Goal: Task Accomplishment & Management: Manage account settings

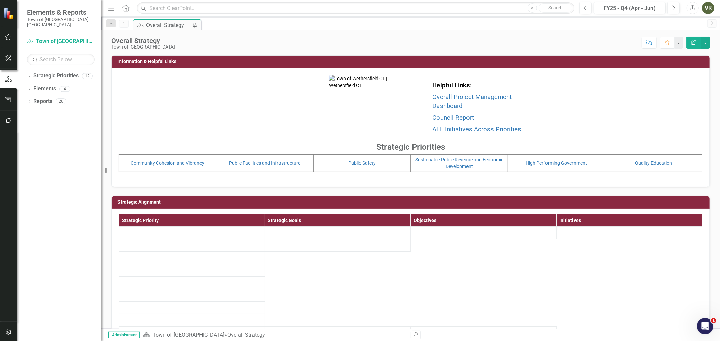
click at [10, 122] on icon "button" at bounding box center [8, 120] width 7 height 5
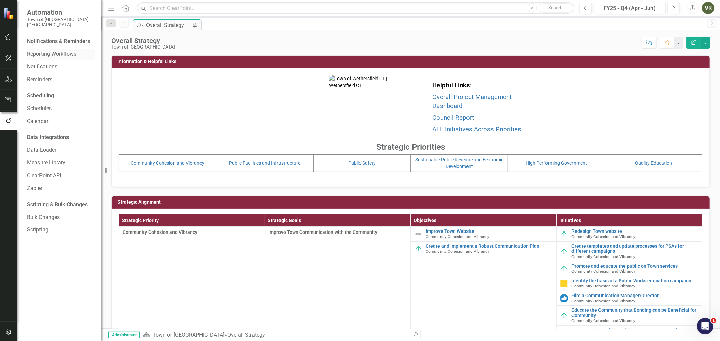
click at [55, 50] on link "Reporting Workflows" at bounding box center [60, 54] width 67 height 8
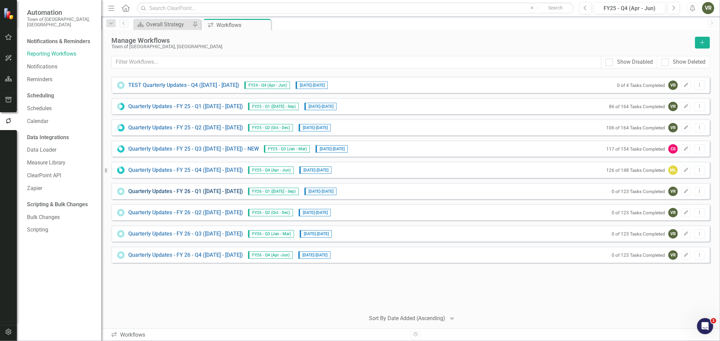
click at [186, 190] on link "Quarterly Updates - FY 26 - Q1 (July 1, 2025 - Sept 30, 2025)" at bounding box center [185, 192] width 115 height 8
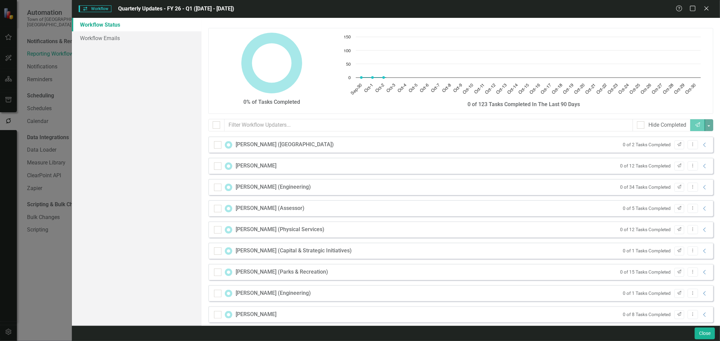
checkbox input "false"
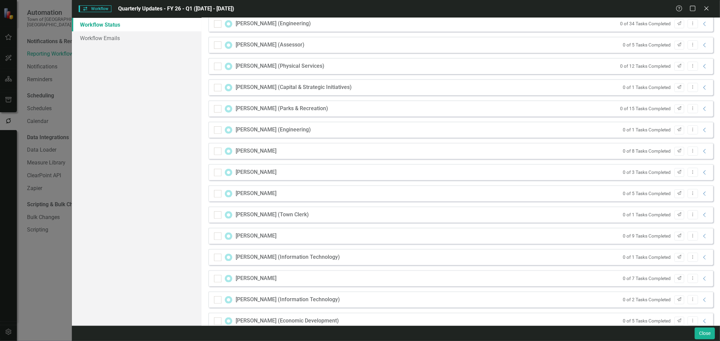
scroll to position [177, 0]
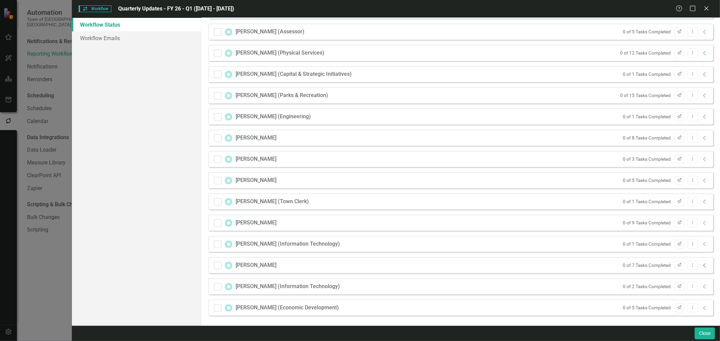
click at [701, 267] on icon "Collapse" at bounding box center [704, 265] width 7 height 5
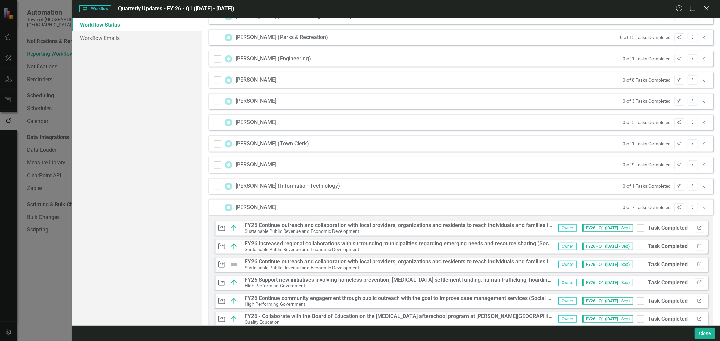
scroll to position [315, 0]
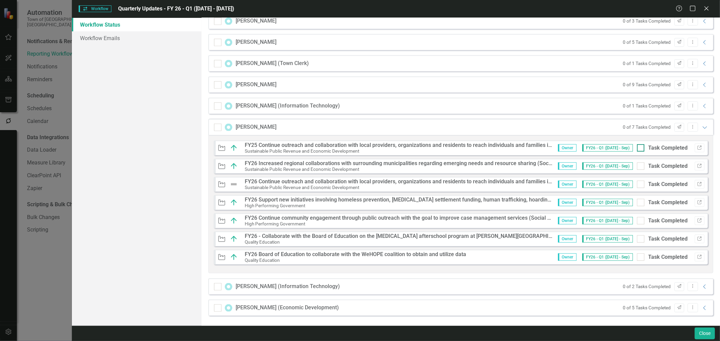
click at [638, 148] on div at bounding box center [640, 147] width 7 height 7
click at [638, 148] on input "Task Completed" at bounding box center [639, 146] width 4 height 4
checkbox input "true"
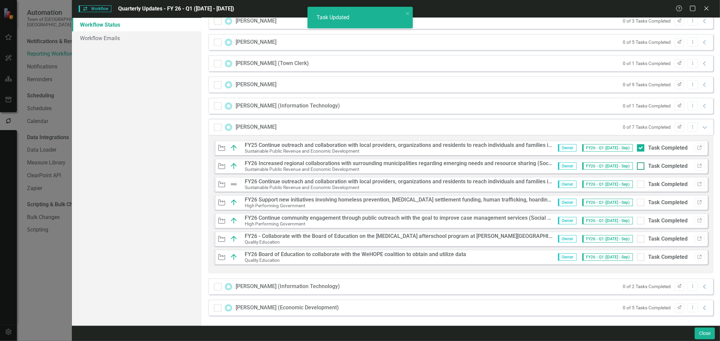
click at [637, 164] on input "Task Completed" at bounding box center [639, 165] width 4 height 4
checkbox input "true"
click at [637, 205] on div at bounding box center [640, 202] width 7 height 7
click at [637, 203] on input "Task Completed" at bounding box center [639, 201] width 4 height 4
checkbox input "true"
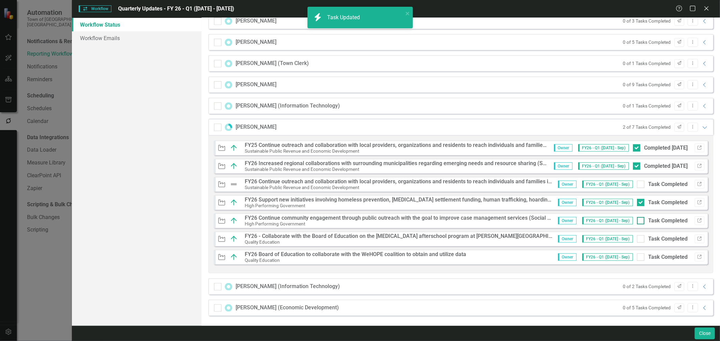
click at [637, 221] on div at bounding box center [640, 220] width 7 height 7
click at [637, 221] on input "Task Completed" at bounding box center [639, 219] width 4 height 4
checkbox input "true"
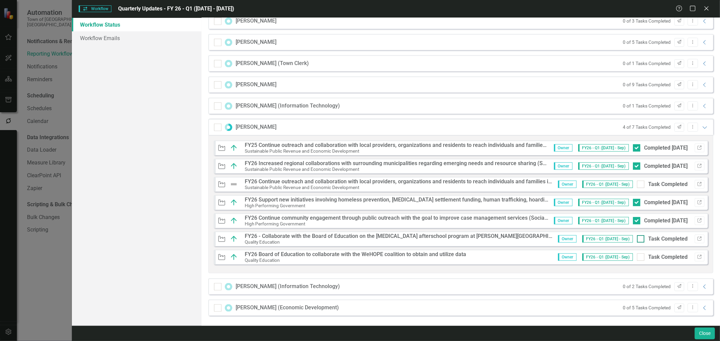
click at [637, 237] on div at bounding box center [640, 239] width 7 height 7
click at [637, 237] on input "Task Completed" at bounding box center [639, 238] width 4 height 4
checkbox input "true"
click at [637, 259] on div at bounding box center [640, 257] width 7 height 7
click at [637, 258] on input "Task Completed" at bounding box center [639, 256] width 4 height 4
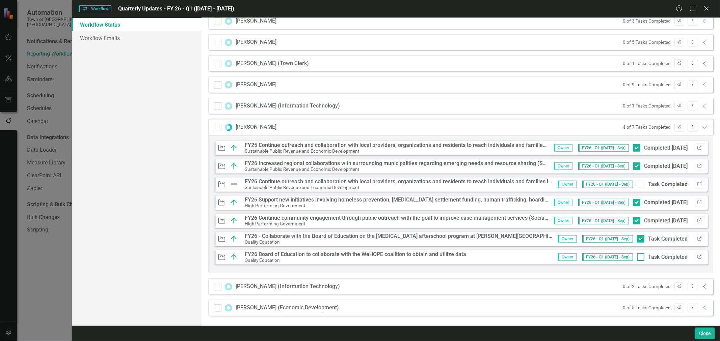
checkbox input "true"
click at [697, 186] on icon "Link" at bounding box center [699, 185] width 5 height 4
click at [637, 187] on div at bounding box center [640, 184] width 7 height 7
click at [637, 185] on input "Task Completed" at bounding box center [639, 183] width 4 height 4
checkbox input "true"
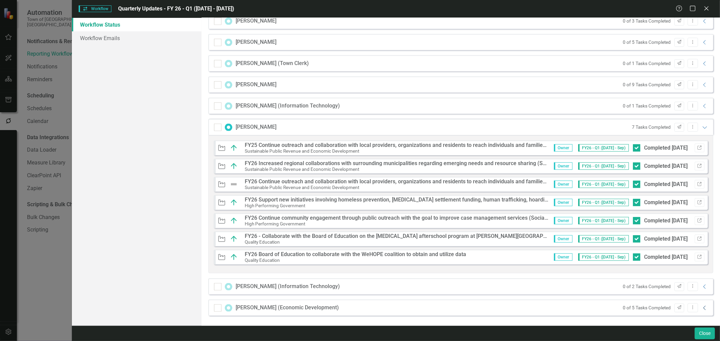
click at [701, 306] on icon "Collapse" at bounding box center [704, 308] width 7 height 5
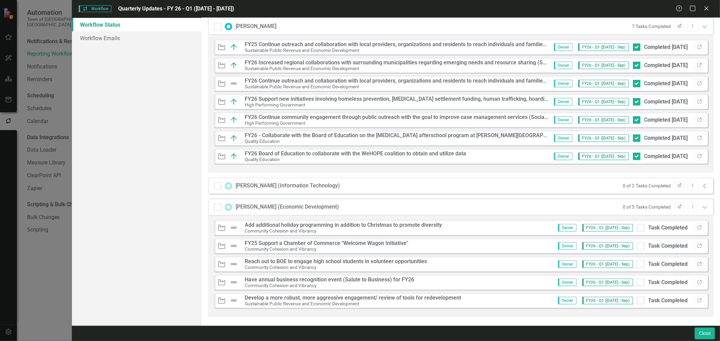
scroll to position [417, 0]
click at [696, 260] on button "Link" at bounding box center [699, 263] width 10 height 9
click at [637, 262] on div at bounding box center [640, 263] width 7 height 7
click at [637, 262] on input "Task Completed" at bounding box center [639, 262] width 4 height 4
checkbox input "true"
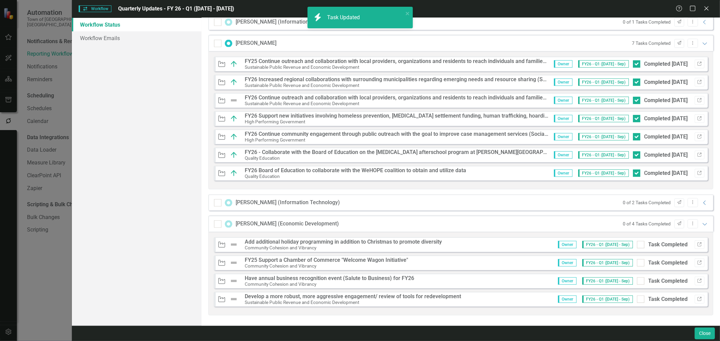
scroll to position [399, 0]
click at [637, 264] on div at bounding box center [640, 262] width 7 height 7
click at [637, 264] on input "Task Completed" at bounding box center [639, 261] width 4 height 4
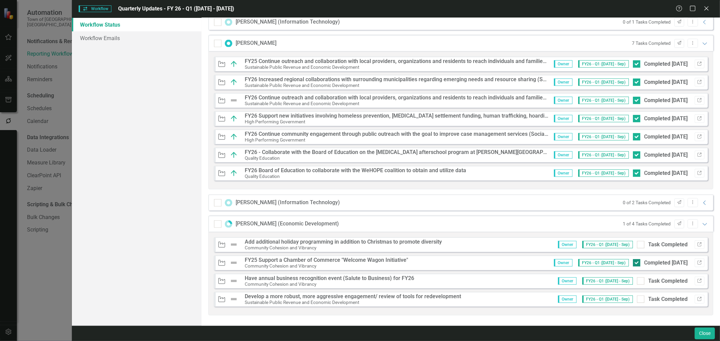
click at [644, 264] on div "Completed 9/24/25" at bounding box center [666, 263] width 44 height 8
click at [637, 264] on input "Completed 9/24/25" at bounding box center [635, 261] width 4 height 4
checkbox input "false"
click at [697, 243] on icon "Link" at bounding box center [699, 245] width 5 height 4
click at [637, 247] on div at bounding box center [640, 244] width 7 height 7
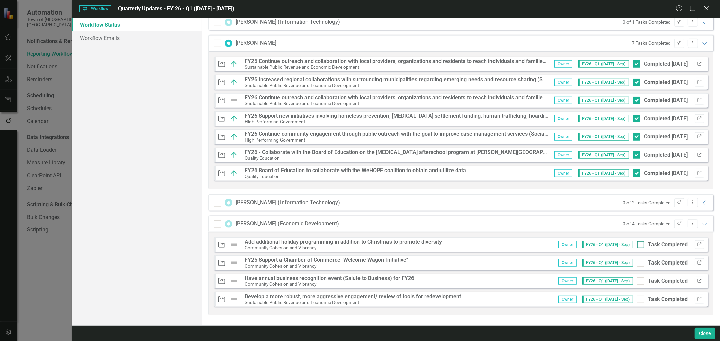
click at [637, 246] on input "Task Completed" at bounding box center [639, 243] width 4 height 4
checkbox input "true"
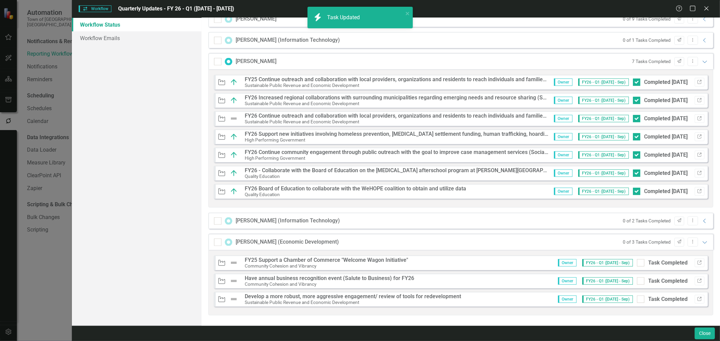
scroll to position [381, 0]
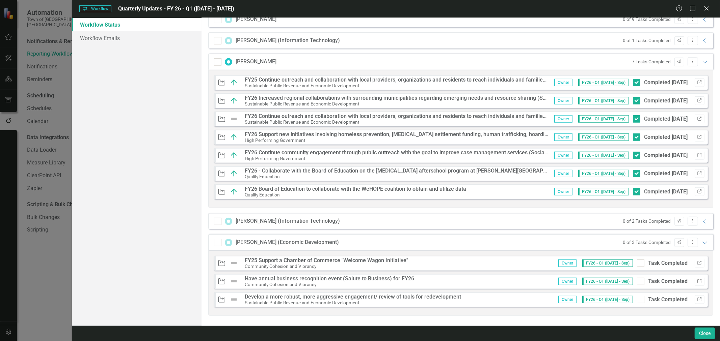
click at [694, 284] on button "Link" at bounding box center [699, 281] width 10 height 9
click at [487, 302] on div "Initiative Develop a more robust, more aggressive engagement/ review of tools f…" at bounding box center [461, 300] width 494 height 15
click at [697, 281] on icon "Link" at bounding box center [699, 282] width 5 height 4
click at [697, 261] on icon "Link" at bounding box center [699, 263] width 5 height 4
click at [638, 262] on div at bounding box center [640, 263] width 7 height 7
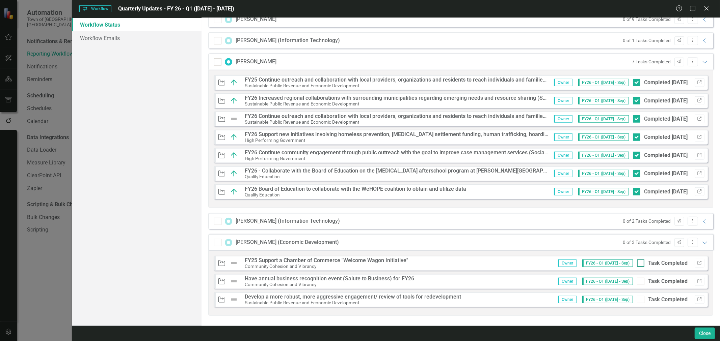
click at [638, 262] on input "Task Completed" at bounding box center [639, 262] width 4 height 4
checkbox input "true"
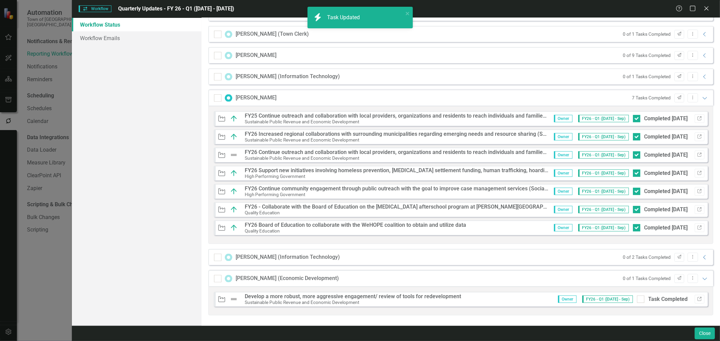
scroll to position [344, 0]
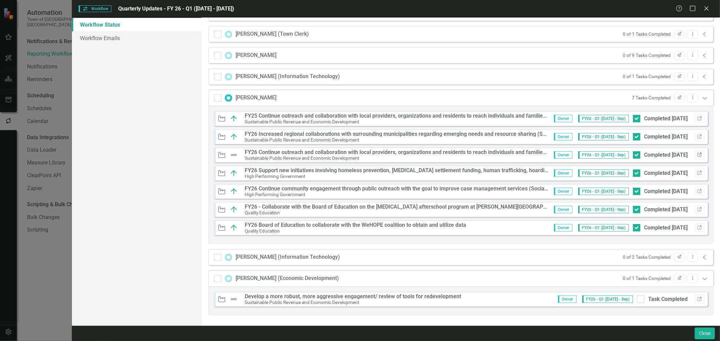
click at [694, 152] on button "Link" at bounding box center [699, 155] width 10 height 9
click at [701, 7] on div "Help Maximize Close" at bounding box center [693, 9] width 37 height 8
click at [706, 7] on icon "Close" at bounding box center [706, 8] width 8 height 6
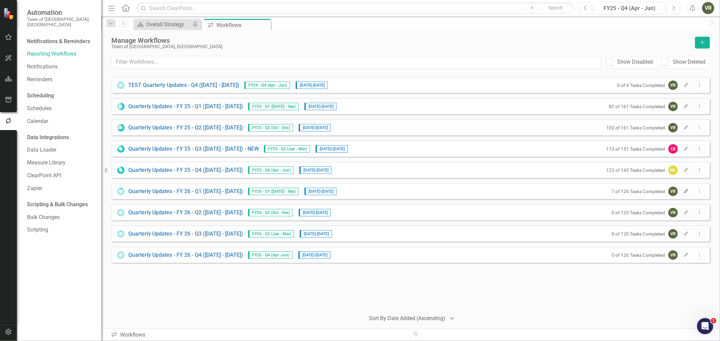
click at [682, 189] on button "Edit" at bounding box center [686, 191] width 10 height 9
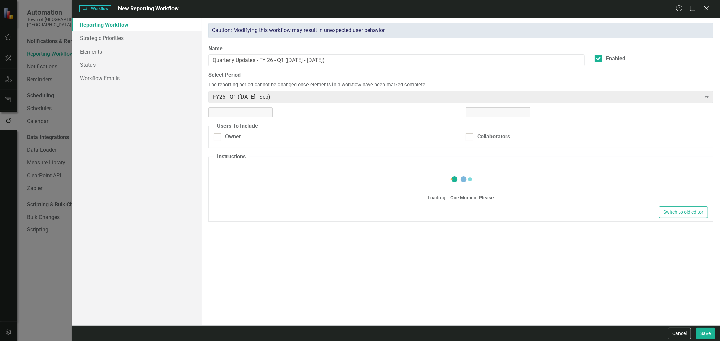
checkbox input "true"
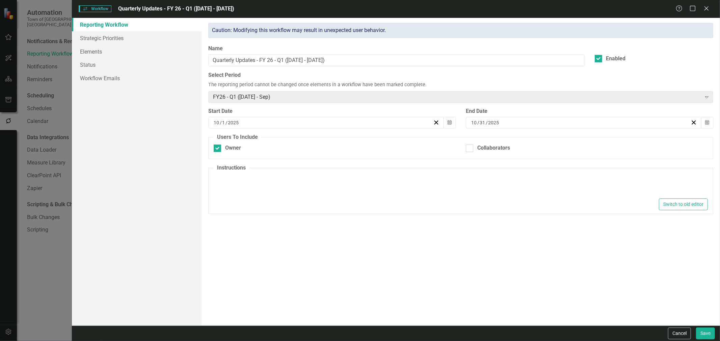
type textarea "<p>Hello everyone!</p> <p>It's time to complete FY26 - Q1 updates for your proj…"
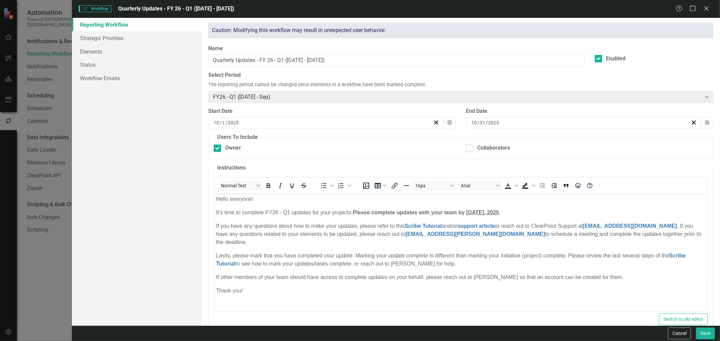
scroll to position [0, 0]
click at [129, 37] on link "Strategic Priorities" at bounding box center [137, 37] width 130 height 13
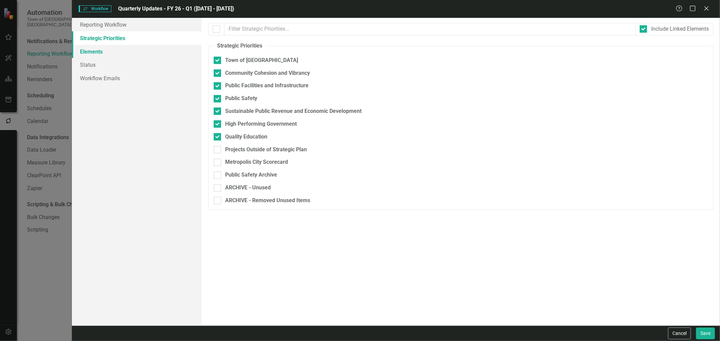
click at [123, 53] on link "Elements" at bounding box center [137, 51] width 130 height 13
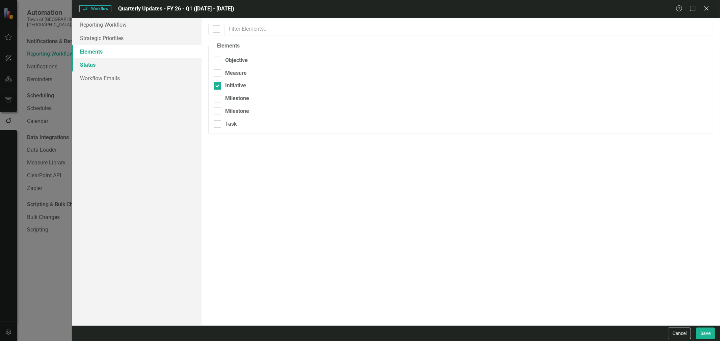
click at [120, 63] on link "Status" at bounding box center [137, 64] width 130 height 13
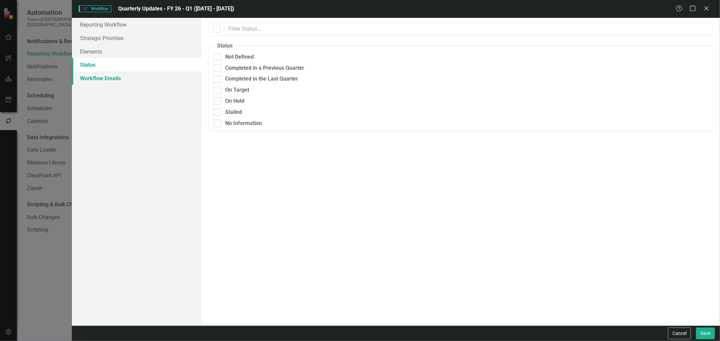
click at [119, 77] on link "Workflow Emails" at bounding box center [137, 78] width 130 height 13
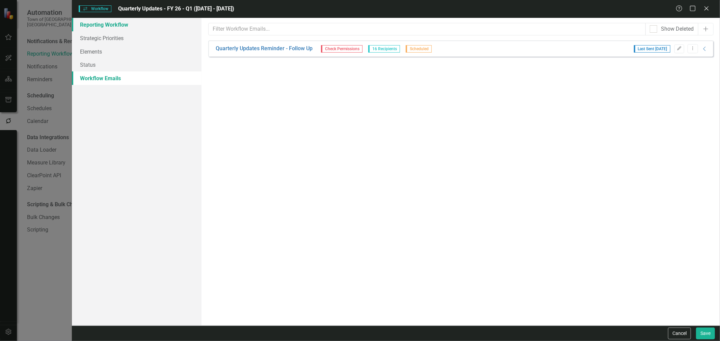
click at [115, 27] on link "Reporting Workflow" at bounding box center [137, 24] width 130 height 13
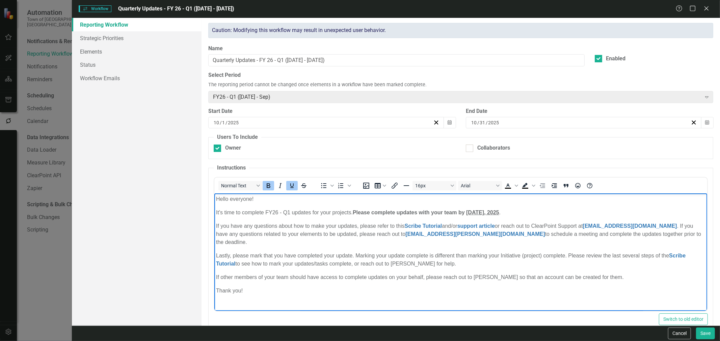
drag, startPoint x: 495, startPoint y: 212, endPoint x: 489, endPoint y: 212, distance: 5.4
click at [484, 212] on strong "October 31" at bounding box center [475, 213] width 18 height 6
click at [707, 123] on button "Calendar" at bounding box center [706, 122] width 13 height 11
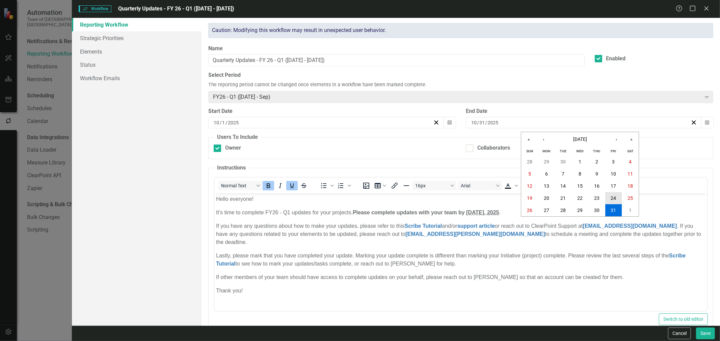
click at [612, 196] on abbr "24" at bounding box center [613, 198] width 5 height 5
click at [711, 331] on button "Save" at bounding box center [705, 334] width 19 height 12
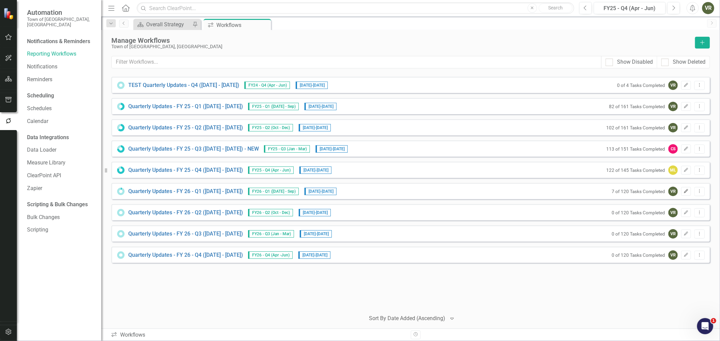
click at [687, 190] on icon "Edit" at bounding box center [685, 192] width 5 height 4
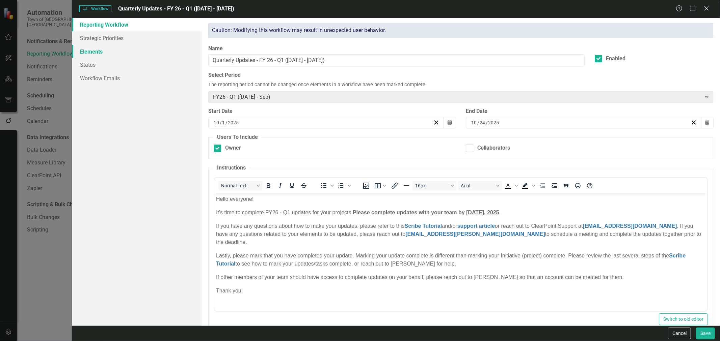
click at [97, 48] on link "Elements" at bounding box center [137, 51] width 130 height 13
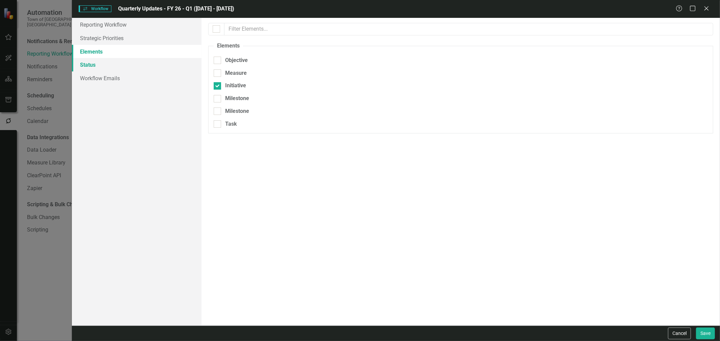
click at [95, 61] on link "Status" at bounding box center [137, 64] width 130 height 13
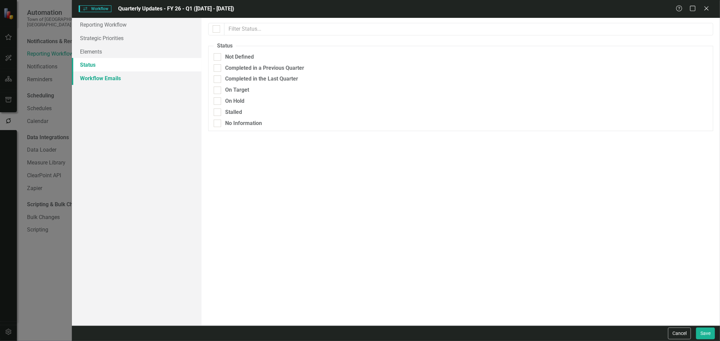
click at [96, 79] on link "Workflow Emails" at bounding box center [137, 78] width 130 height 13
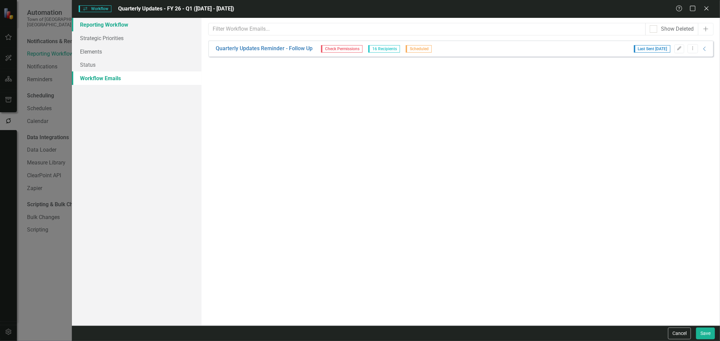
click at [111, 28] on link "Reporting Workflow" at bounding box center [137, 24] width 130 height 13
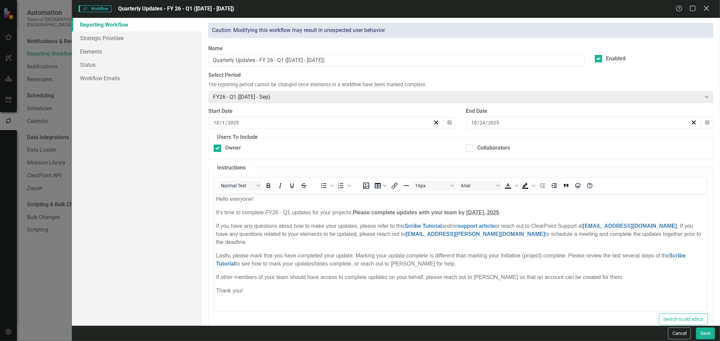
click at [710, 5] on icon "Close" at bounding box center [706, 8] width 8 height 6
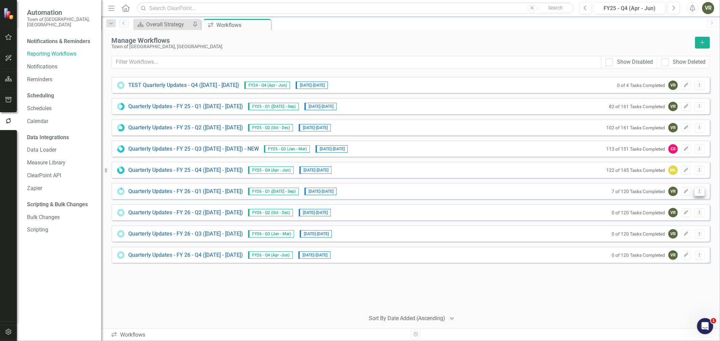
click at [700, 193] on icon "Dropdown Menu" at bounding box center [699, 191] width 6 height 4
click at [686, 213] on link "Edit Edit Workflow" at bounding box center [673, 215] width 62 height 12
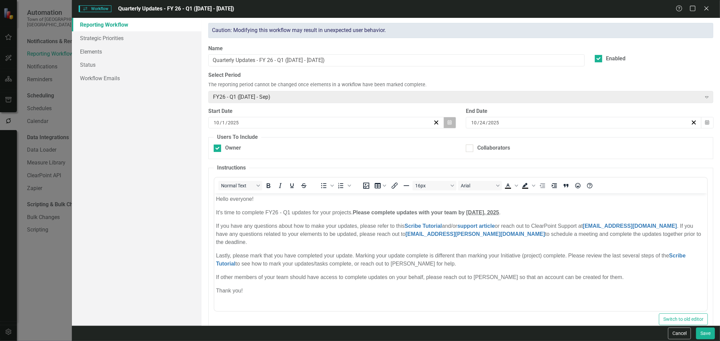
click at [449, 125] on button "Calendar" at bounding box center [449, 122] width 13 height 11
click at [292, 139] on button "‹" at bounding box center [288, 139] width 15 height 15
click at [322, 195] on button "24" at bounding box center [324, 198] width 17 height 12
click at [141, 39] on link "Strategic Priorities" at bounding box center [137, 37] width 130 height 13
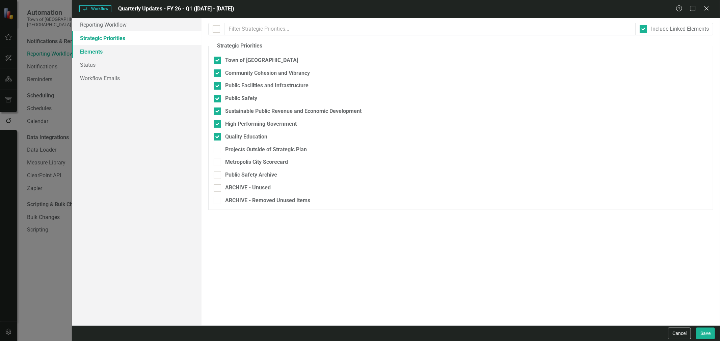
click at [139, 50] on link "Elements" at bounding box center [137, 51] width 130 height 13
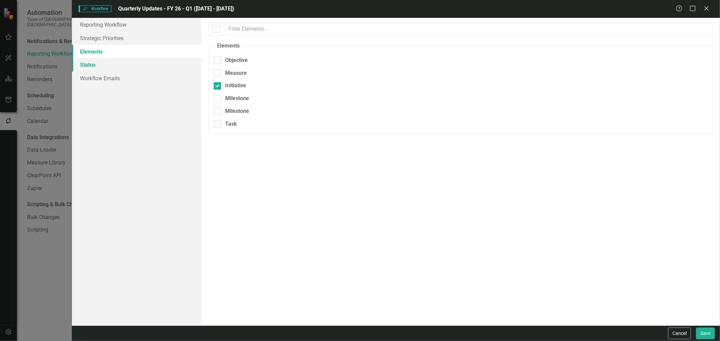
click at [137, 64] on link "Status" at bounding box center [137, 64] width 130 height 13
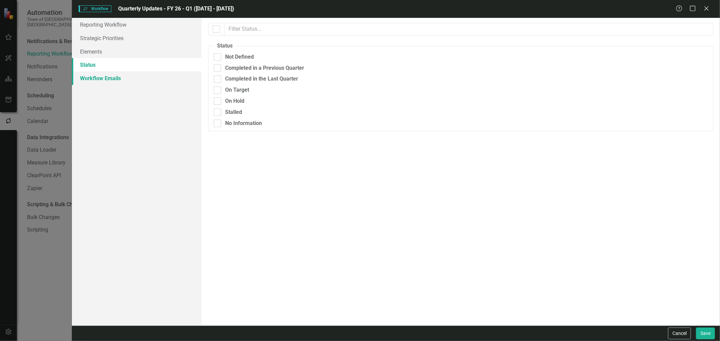
click at [136, 75] on link "Workflow Emails" at bounding box center [137, 78] width 130 height 13
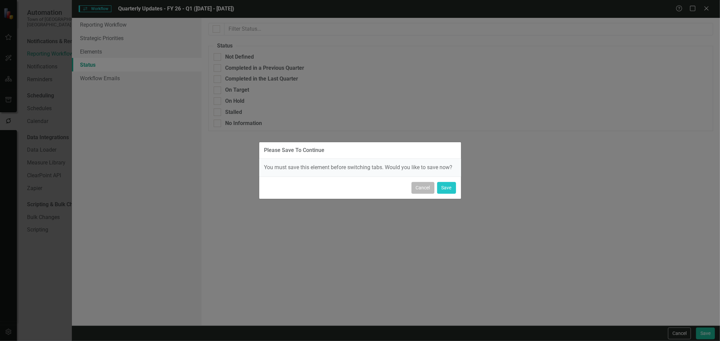
click at [424, 188] on button "Cancel" at bounding box center [422, 188] width 23 height 12
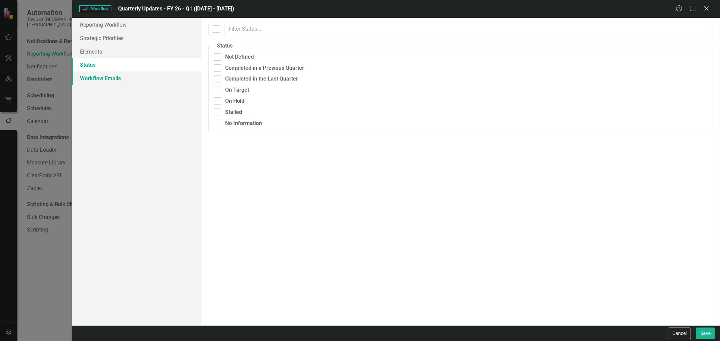
click at [115, 80] on link "Workflow Emails" at bounding box center [137, 78] width 130 height 13
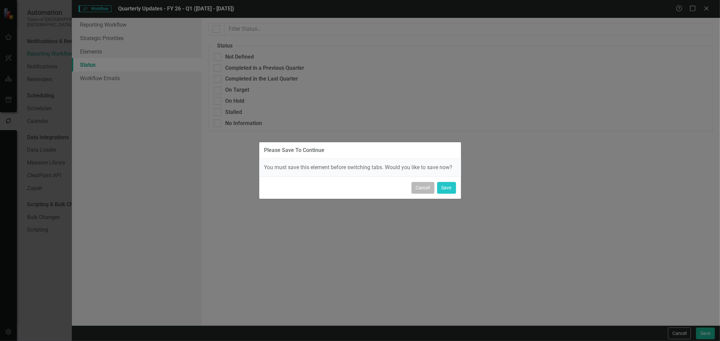
click at [421, 189] on button "Cancel" at bounding box center [422, 188] width 23 height 12
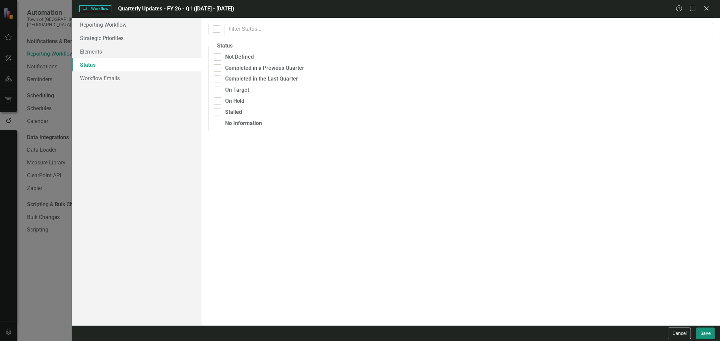
click at [707, 329] on button "Save" at bounding box center [705, 334] width 19 height 12
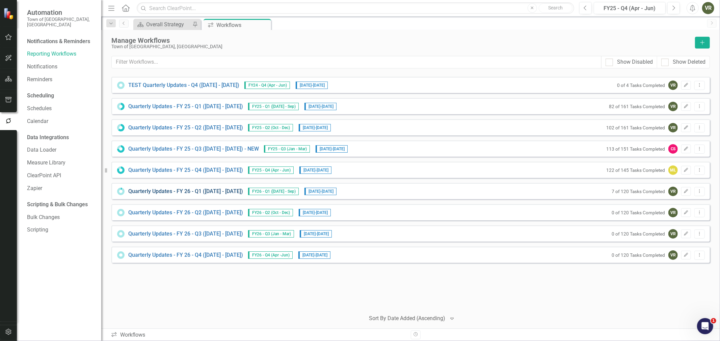
click at [222, 189] on link "Quarterly Updates - FY 26 - Q1 (July 1, 2025 - Sept 30, 2025)" at bounding box center [185, 192] width 115 height 8
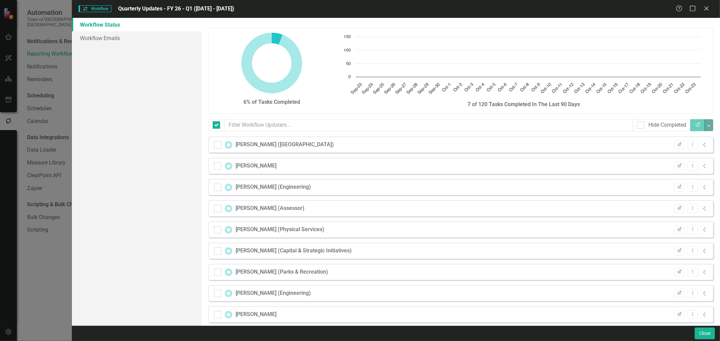
checkbox input "false"
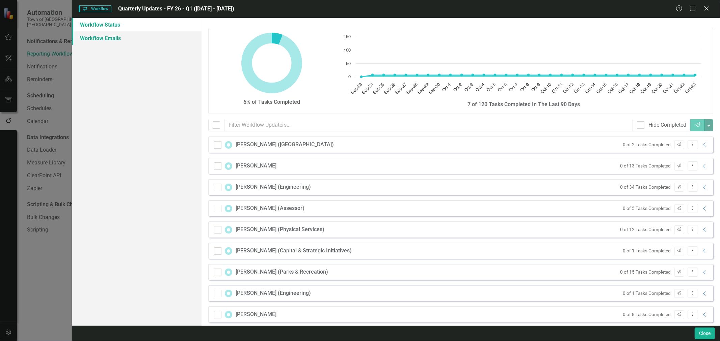
click at [144, 42] on link "Workflow Emails" at bounding box center [137, 37] width 130 height 13
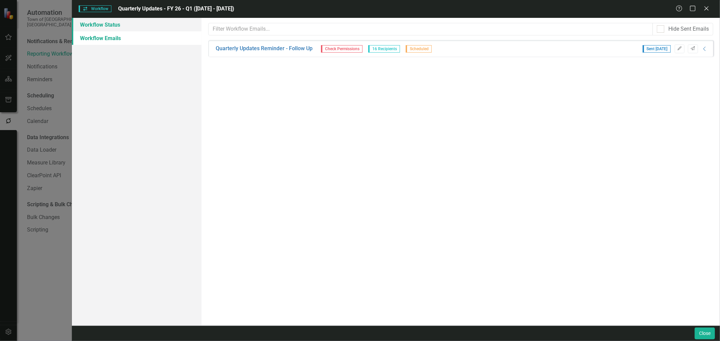
click at [151, 23] on link "Workflow Status" at bounding box center [137, 24] width 130 height 13
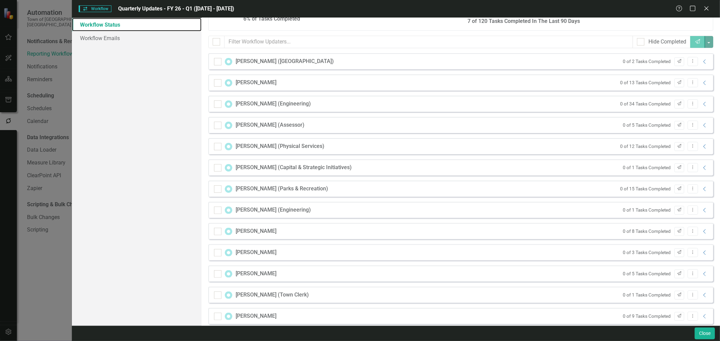
scroll to position [177, 0]
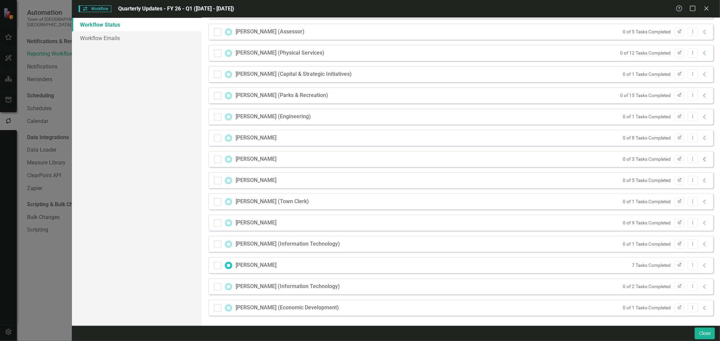
click at [701, 160] on icon "Collapse" at bounding box center [704, 159] width 7 height 5
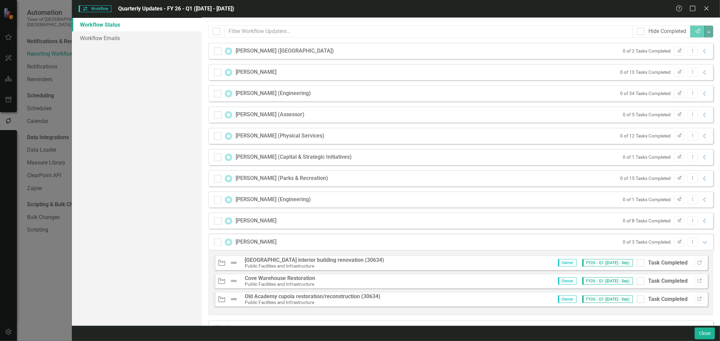
scroll to position [102, 0]
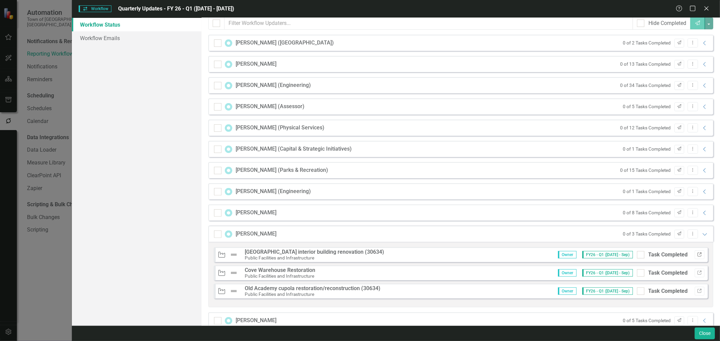
click at [697, 254] on icon "Link" at bounding box center [699, 255] width 5 height 4
click at [637, 256] on div at bounding box center [640, 254] width 7 height 7
click at [637, 256] on input "Task Completed" at bounding box center [639, 253] width 4 height 4
checkbox input "true"
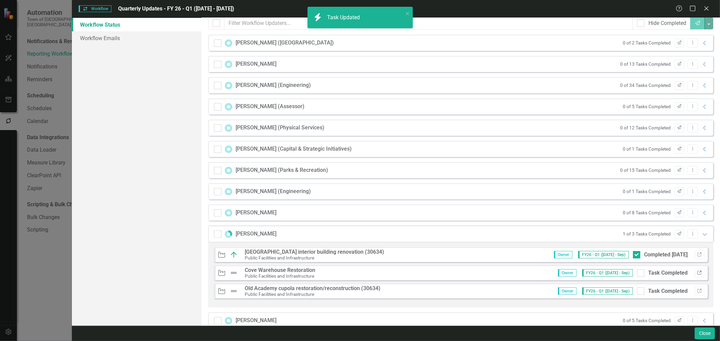
click at [697, 271] on icon "Link" at bounding box center [699, 273] width 5 height 4
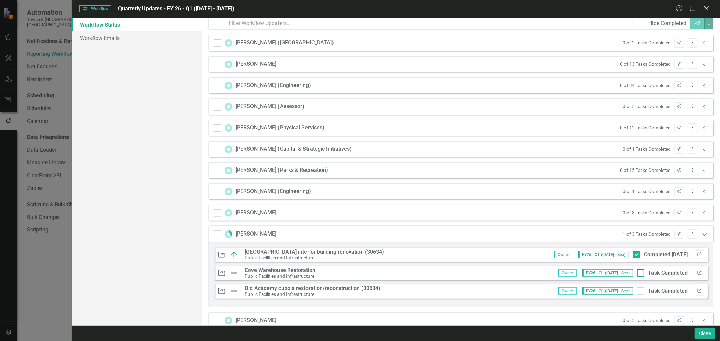
click at [637, 272] on input "Task Completed" at bounding box center [639, 272] width 4 height 4
checkbox input "true"
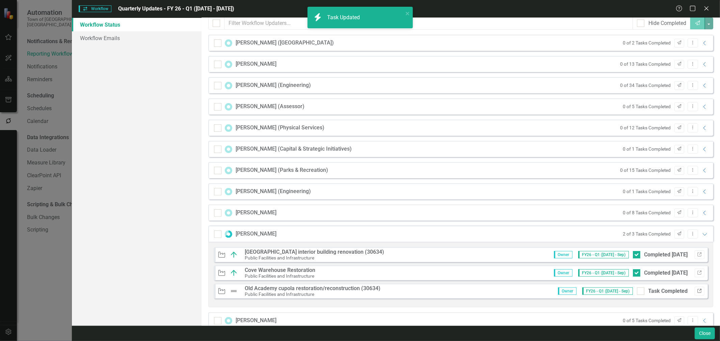
click at [697, 289] on icon "Link" at bounding box center [699, 291] width 5 height 4
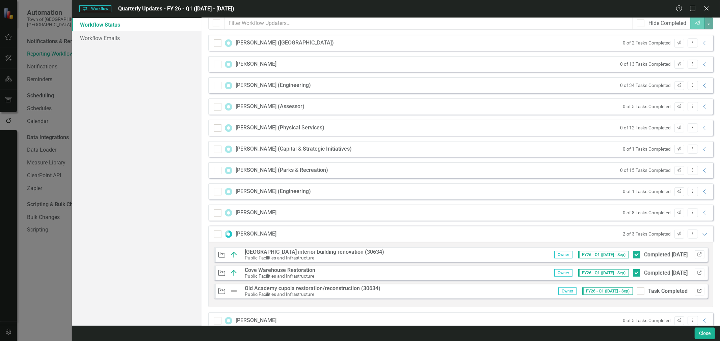
click at [697, 291] on icon "button" at bounding box center [699, 291] width 4 height 4
click at [637, 291] on input "Task Completed" at bounding box center [639, 290] width 4 height 4
checkbox input "true"
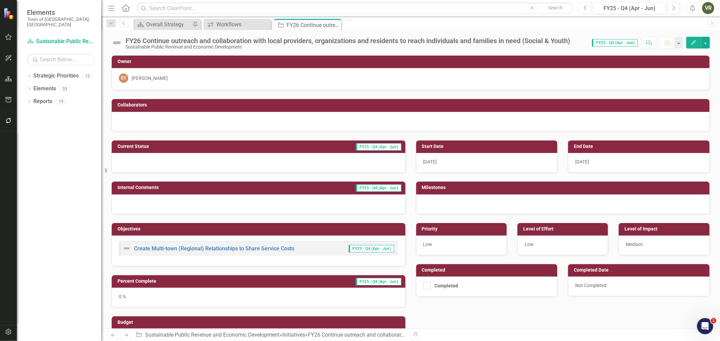
click at [114, 42] on img at bounding box center [116, 42] width 11 height 11
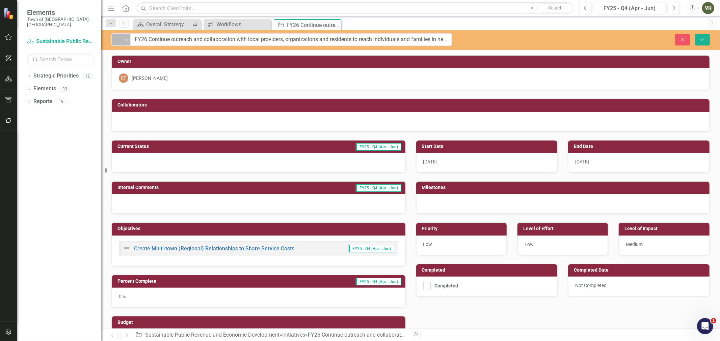
click at [116, 42] on img at bounding box center [118, 40] width 8 height 8
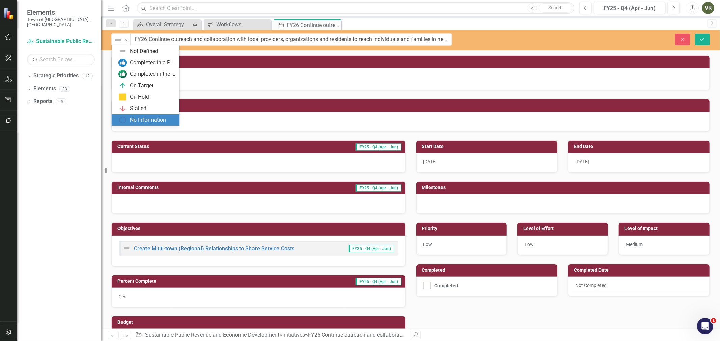
click at [138, 118] on div "No Information" at bounding box center [148, 120] width 36 height 8
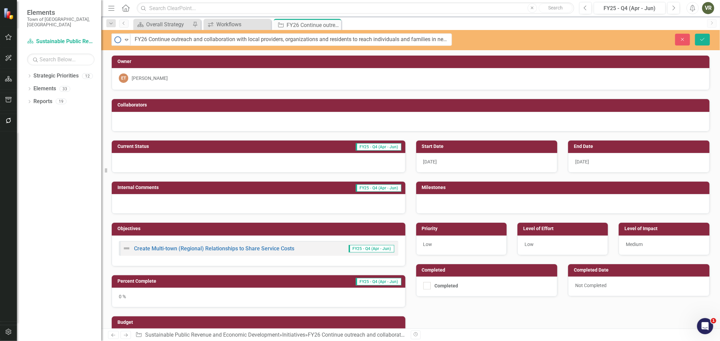
click at [171, 159] on div at bounding box center [259, 163] width 294 height 20
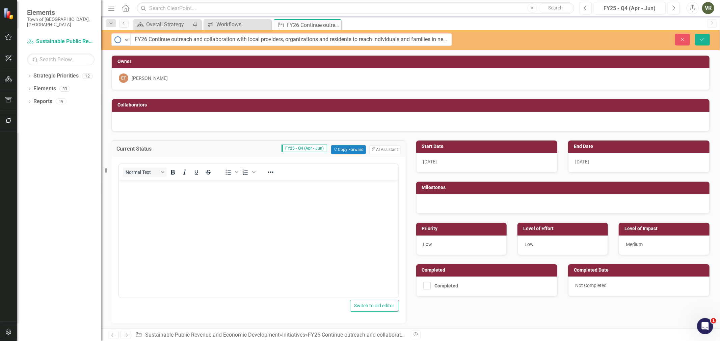
click at [206, 191] on body "Rich Text Area. Press ALT-0 for help." at bounding box center [257, 230] width 279 height 101
click at [702, 38] on icon "Save" at bounding box center [702, 39] width 6 height 5
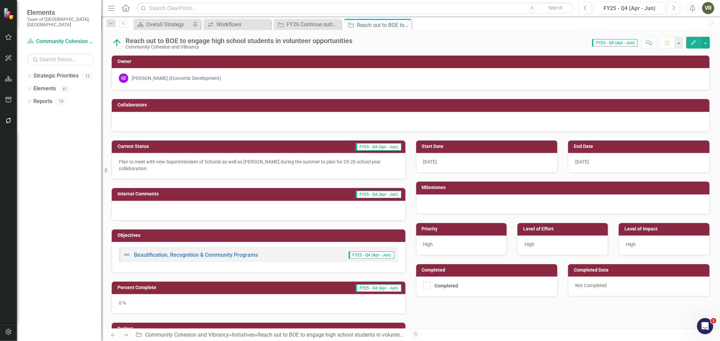
click at [170, 81] on div "[PERSON_NAME] (Economic Development)" at bounding box center [176, 78] width 89 height 7
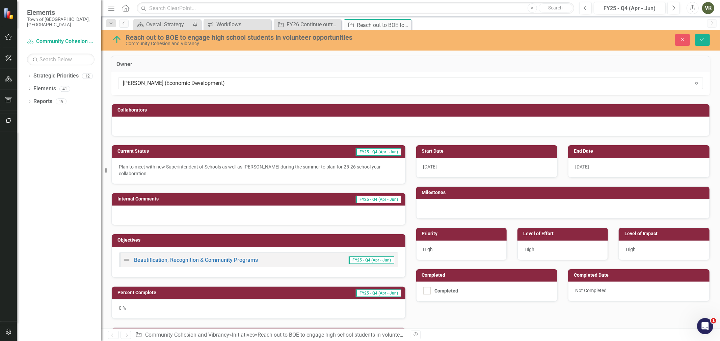
click at [170, 81] on div "[PERSON_NAME] (Economic Development)" at bounding box center [407, 84] width 568 height 8
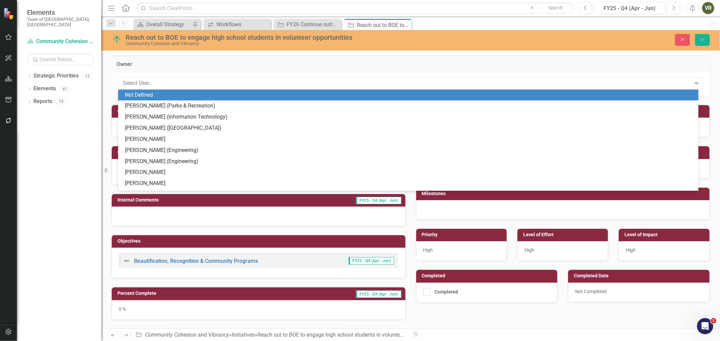
click at [175, 96] on div "Not Defined" at bounding box center [409, 95] width 569 height 8
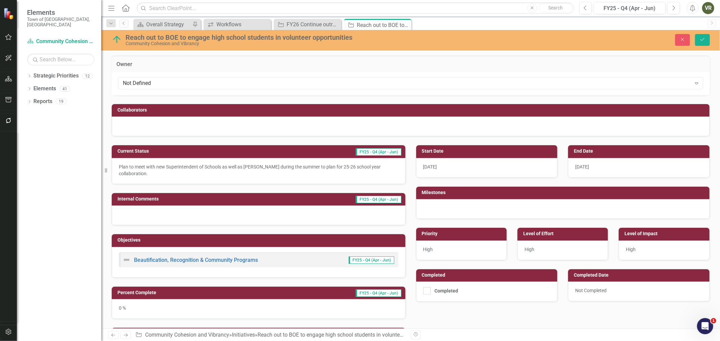
click at [171, 124] on div at bounding box center [411, 127] width 598 height 20
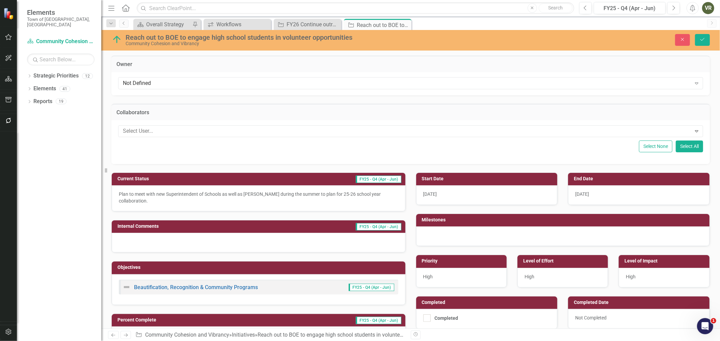
click at [173, 202] on p "Plan to meet with new Superintendent of Schools as well as Mark Danaher during …" at bounding box center [258, 197] width 279 height 13
click at [675, 9] on icon "Next" at bounding box center [673, 8] width 4 height 6
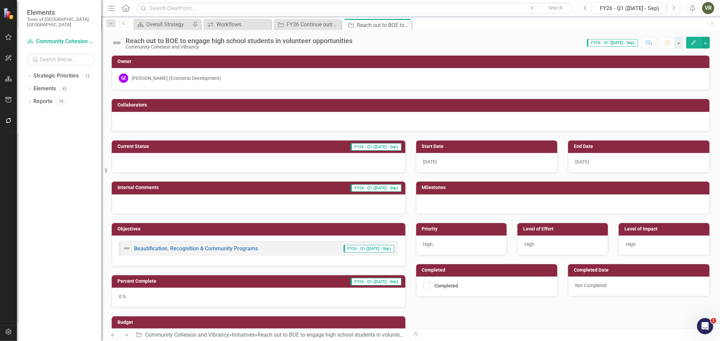
click at [589, 8] on button "Previous" at bounding box center [585, 8] width 12 height 12
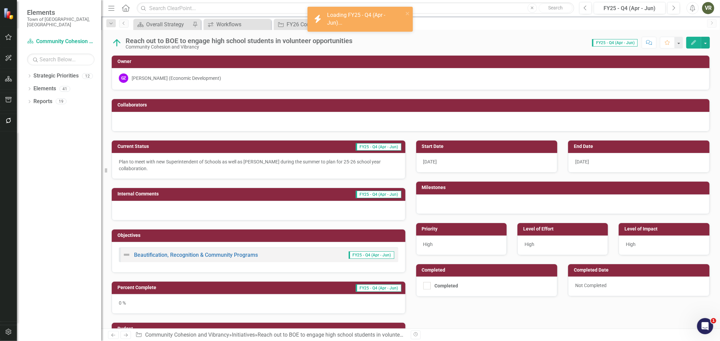
click at [197, 82] on div "[PERSON_NAME] (Economic Development)" at bounding box center [176, 78] width 89 height 7
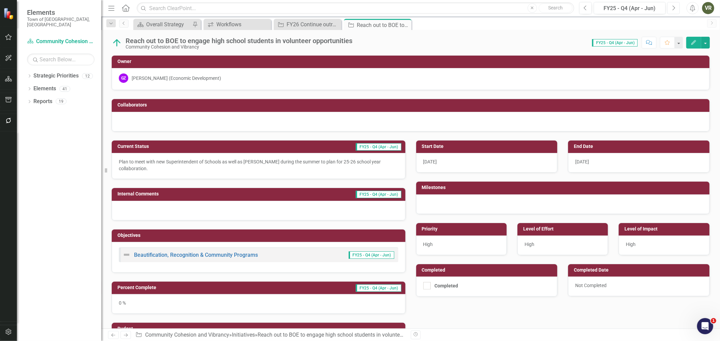
click at [668, 6] on button "Next" at bounding box center [673, 8] width 12 height 12
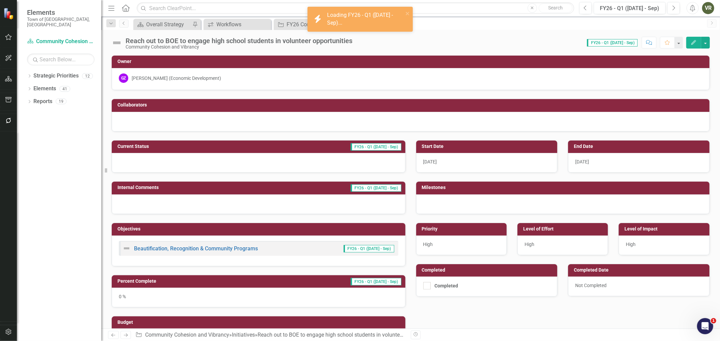
click at [182, 79] on div "[PERSON_NAME] (Economic Development)" at bounding box center [176, 78] width 89 height 7
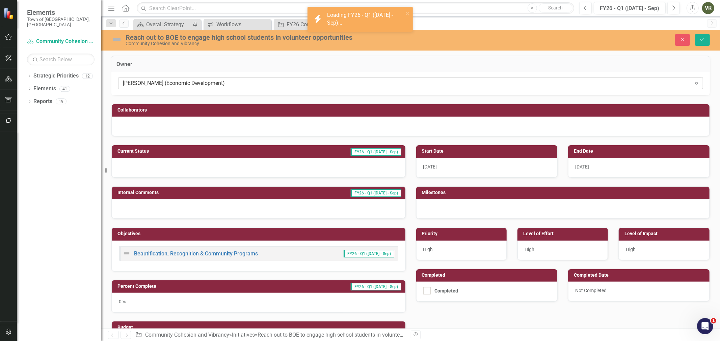
click at [182, 80] on div "[PERSON_NAME] (Economic Development)" at bounding box center [407, 84] width 568 height 8
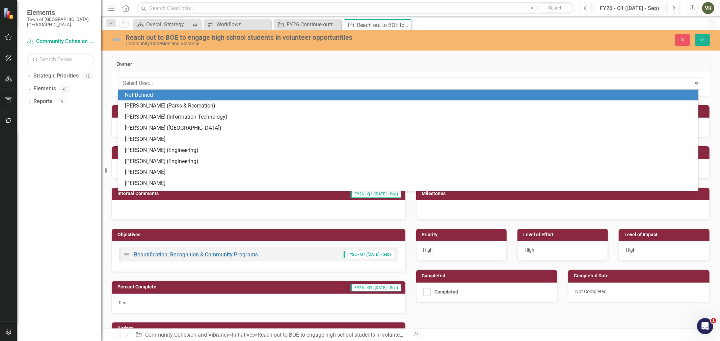
click at [186, 95] on div "Not Defined" at bounding box center [409, 95] width 569 height 8
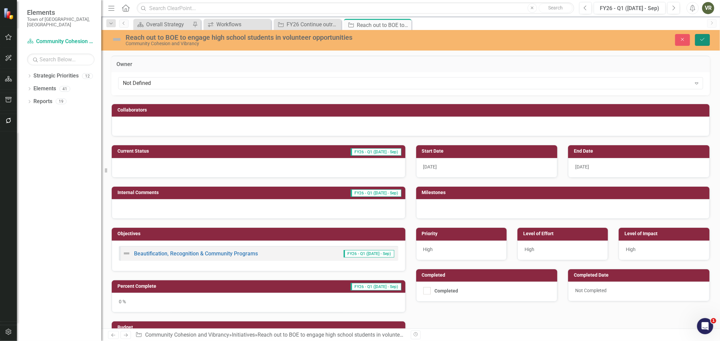
click at [702, 41] on icon "Save" at bounding box center [702, 39] width 6 height 5
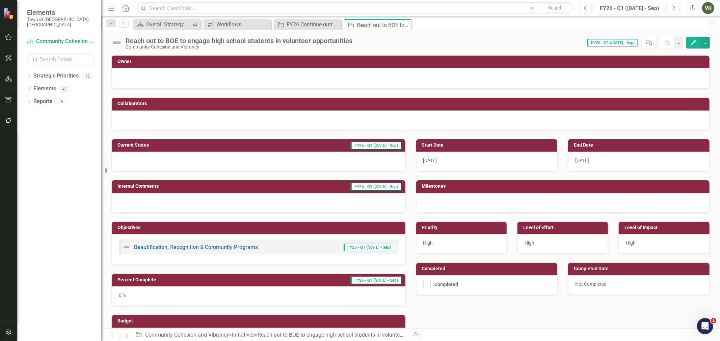
click at [152, 161] on div at bounding box center [259, 162] width 294 height 20
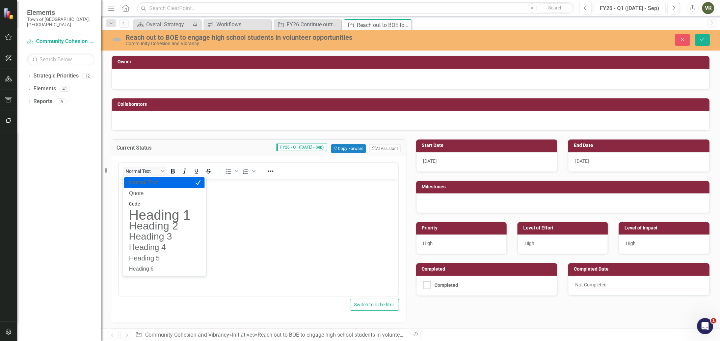
click at [162, 148] on h3 "Current Status" at bounding box center [147, 148] width 62 height 6
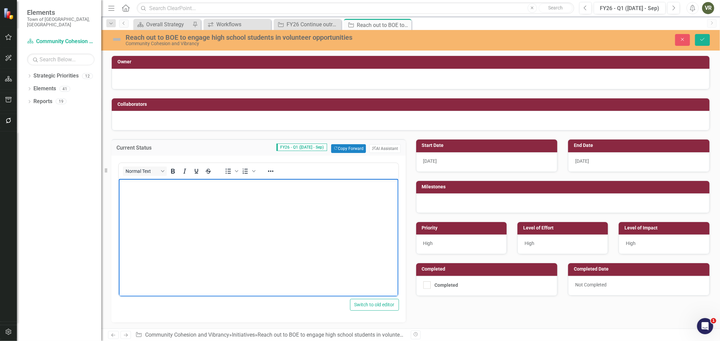
click at [216, 217] on body "Rich Text Area. Press ALT-0 for help." at bounding box center [257, 229] width 279 height 101
click at [116, 39] on img at bounding box center [116, 39] width 11 height 11
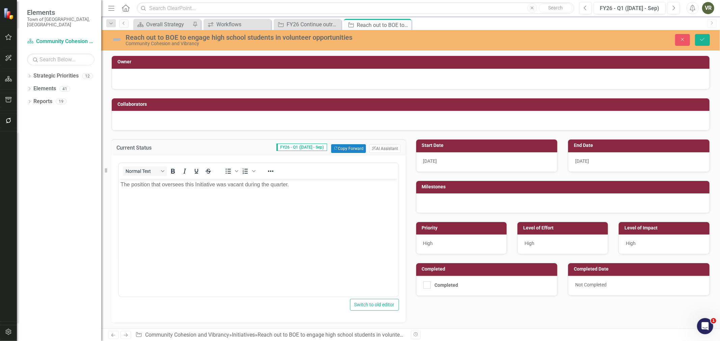
click at [116, 39] on img at bounding box center [116, 39] width 11 height 11
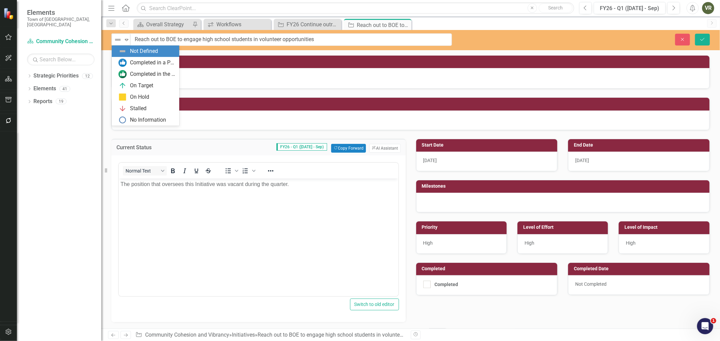
click at [116, 39] on img at bounding box center [118, 40] width 8 height 8
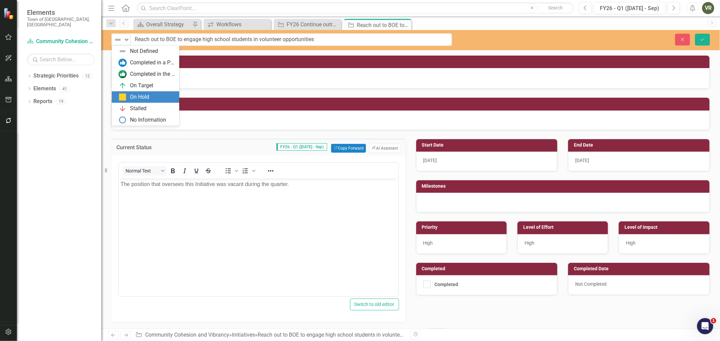
click at [127, 95] on div "On Hold" at bounding box center [146, 97] width 57 height 8
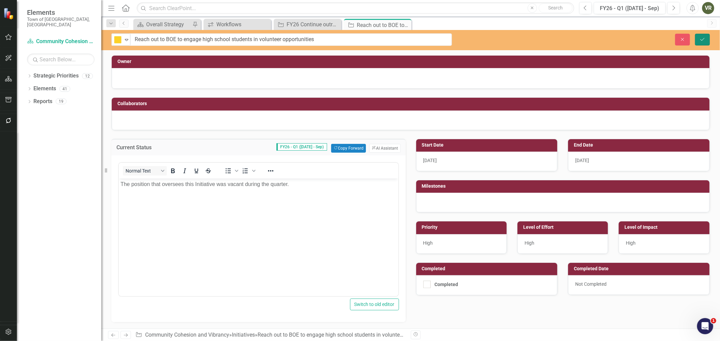
click at [696, 40] on button "Save" at bounding box center [702, 40] width 15 height 12
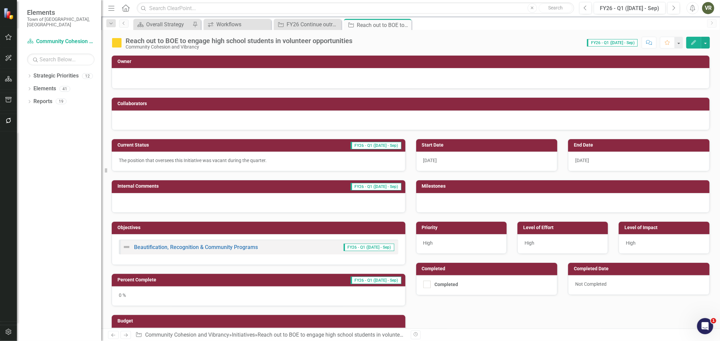
click at [120, 39] on img at bounding box center [116, 42] width 11 height 11
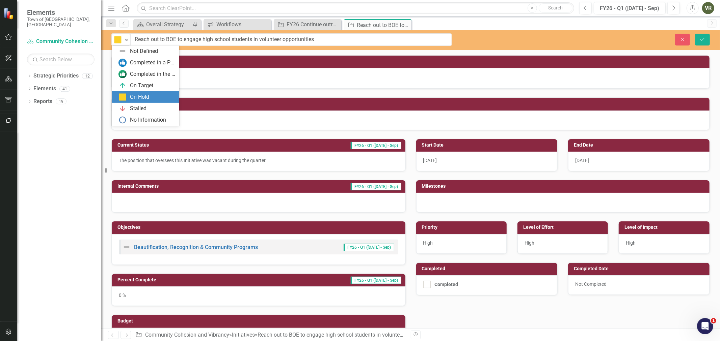
click at [120, 39] on img at bounding box center [118, 40] width 8 height 8
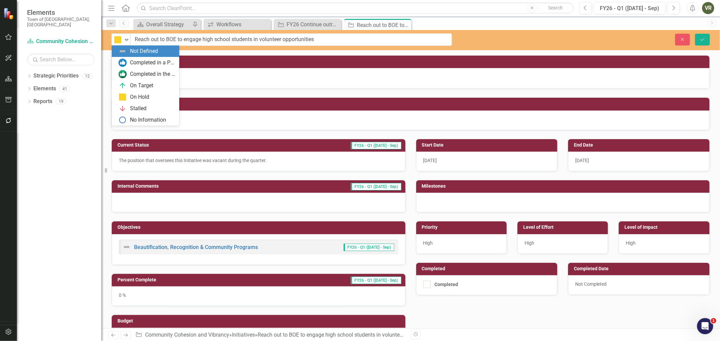
click at [126, 50] on img at bounding box center [122, 51] width 8 height 8
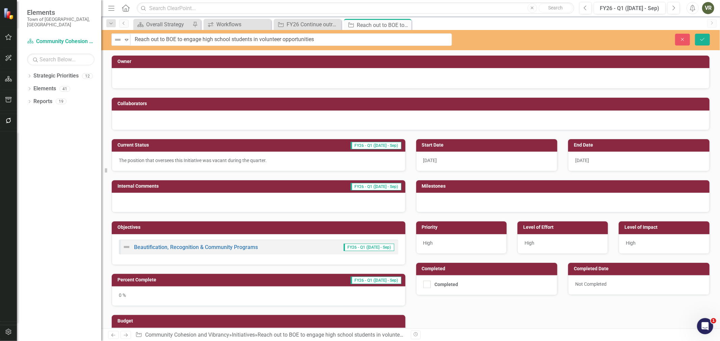
click at [149, 157] on p "The position that oversees this Initiative was vacant during the quarter." at bounding box center [258, 160] width 279 height 7
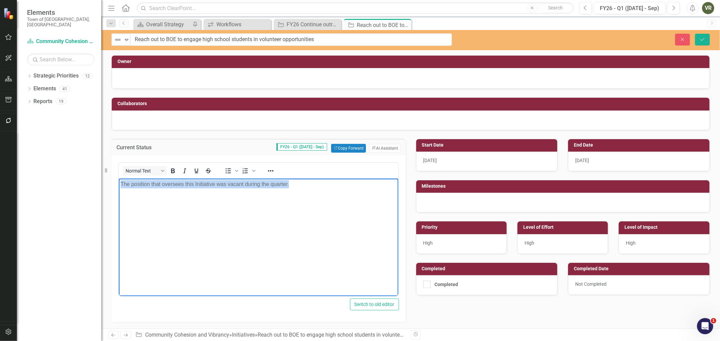
drag, startPoint x: 295, startPoint y: 192, endPoint x: 67, endPoint y: 188, distance: 228.1
click at [118, 188] on html "The position that oversees this Initiative was vacant during the quarter." at bounding box center [257, 228] width 279 height 101
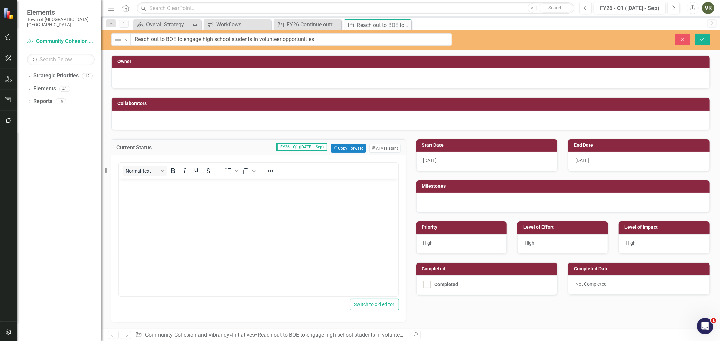
click at [701, 32] on div "Not Defined Expand Reach out to BOE to engage high school students in volunteer…" at bounding box center [410, 40] width 618 height 20
click at [702, 38] on icon "Save" at bounding box center [702, 39] width 6 height 5
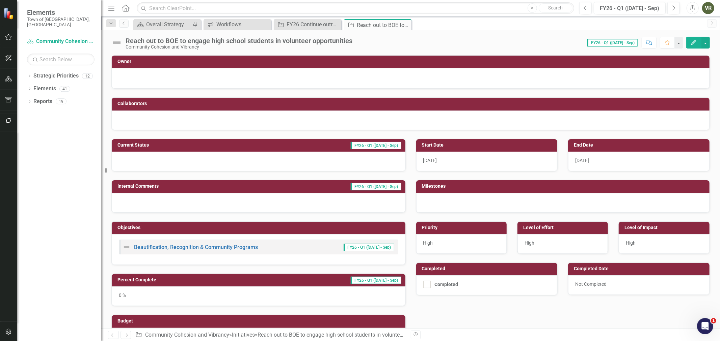
click at [116, 45] on img at bounding box center [116, 42] width 11 height 11
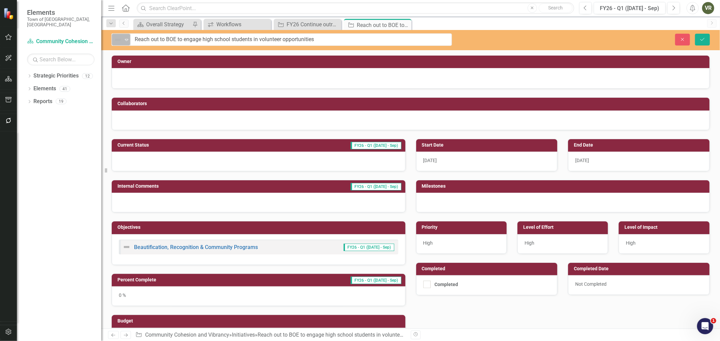
click at [120, 42] on img at bounding box center [118, 40] width 8 height 8
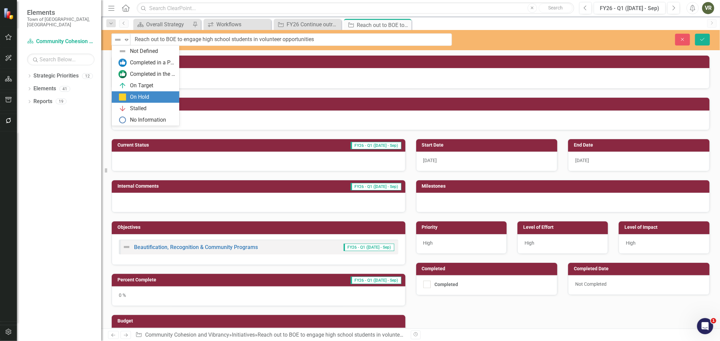
click at [118, 97] on img at bounding box center [122, 97] width 8 height 8
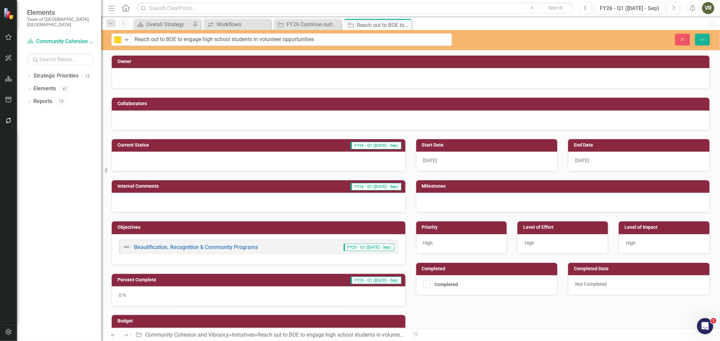
click at [143, 169] on div at bounding box center [259, 162] width 294 height 20
click at [149, 160] on div at bounding box center [259, 162] width 294 height 20
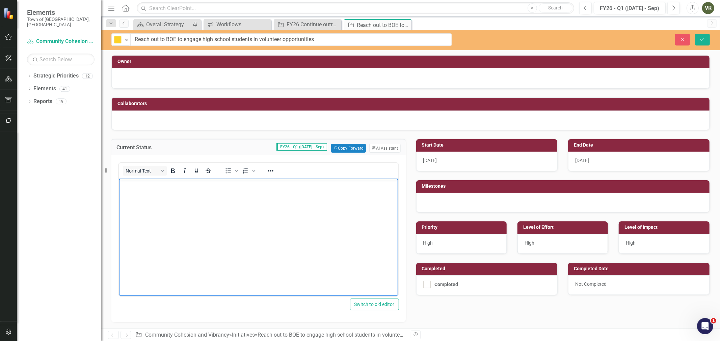
click at [161, 192] on body "Rich Text Area. Press ALT-0 for help." at bounding box center [257, 228] width 279 height 101
click at [698, 36] on button "Save" at bounding box center [702, 40] width 15 height 12
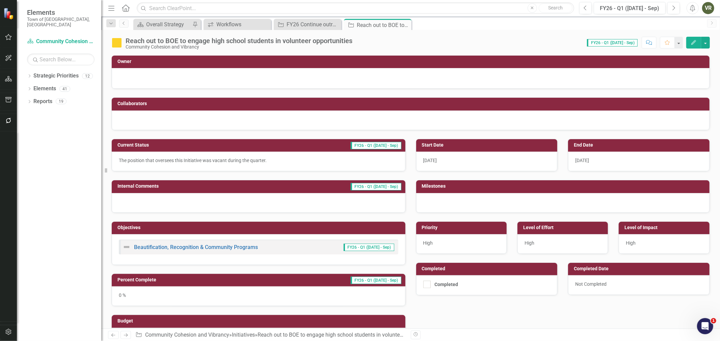
click at [146, 299] on div "0 %" at bounding box center [259, 297] width 294 height 20
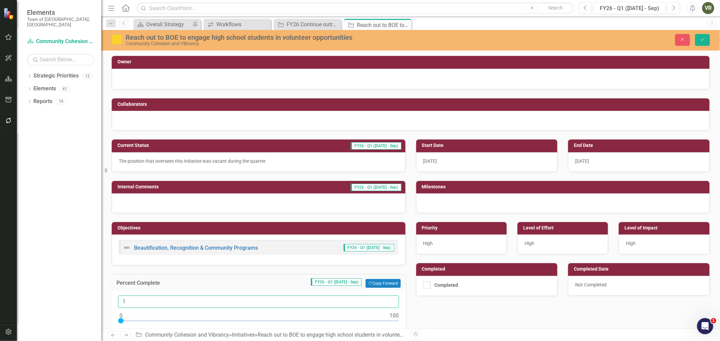
click at [389, 299] on input "1" at bounding box center [258, 302] width 281 height 12
click at [389, 299] on input "2" at bounding box center [258, 302] width 281 height 12
click at [389, 299] on input "3" at bounding box center [258, 302] width 281 height 12
click at [389, 299] on input "4" at bounding box center [258, 302] width 281 height 12
type input "5"
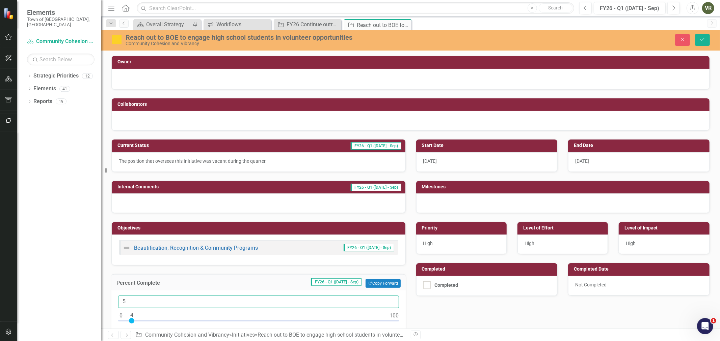
click at [389, 299] on input "5" at bounding box center [258, 302] width 281 height 12
click at [704, 35] on button "Save" at bounding box center [702, 40] width 15 height 12
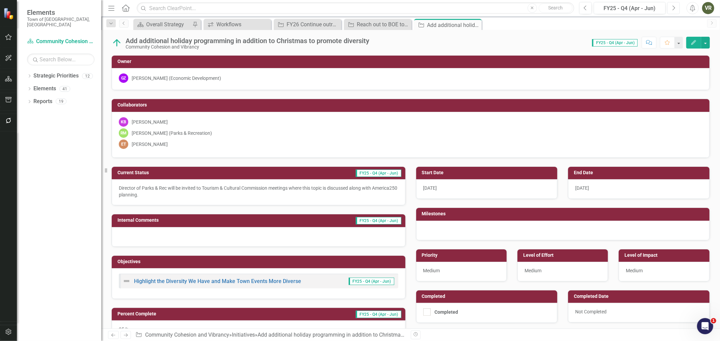
click at [674, 7] on icon "Next" at bounding box center [673, 8] width 4 height 6
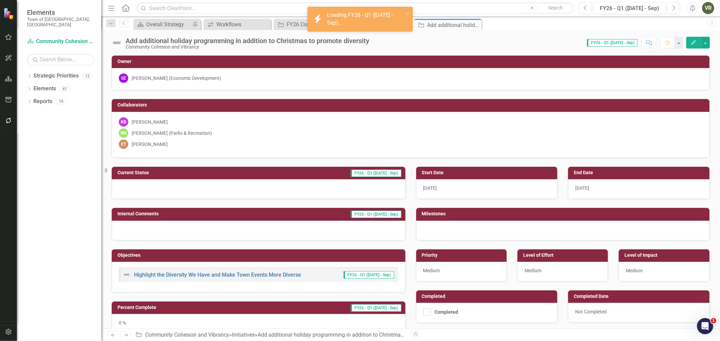
click at [151, 76] on div "Gioia Zack (Economic Development)" at bounding box center [176, 78] width 89 height 7
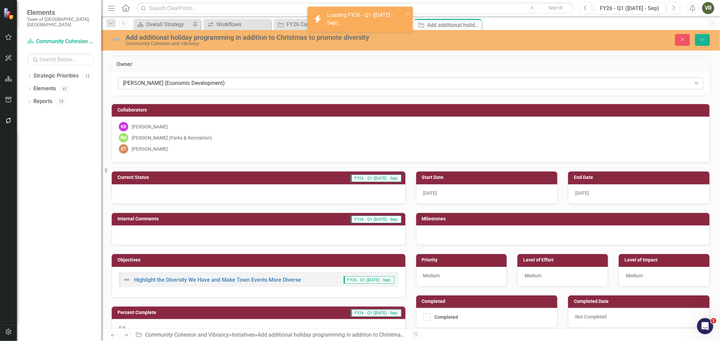
click at [153, 82] on div "Gioia Zack (Economic Development)" at bounding box center [407, 84] width 568 height 8
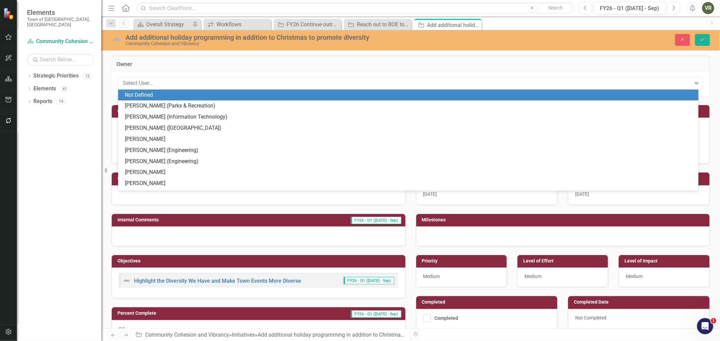
click at [158, 97] on div "Not Defined" at bounding box center [409, 95] width 569 height 8
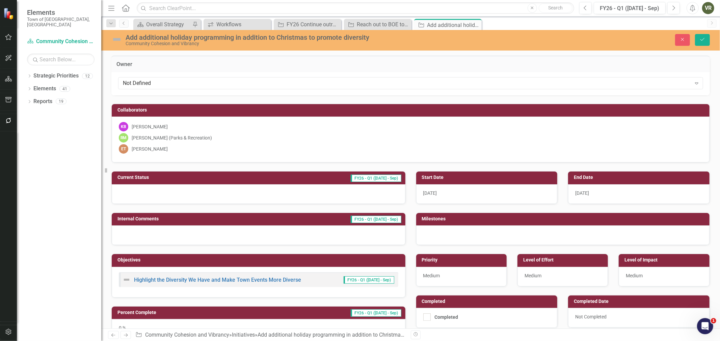
click at [119, 41] on img at bounding box center [116, 39] width 11 height 11
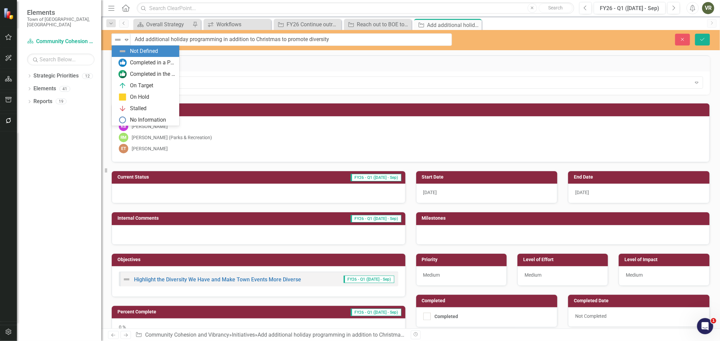
click at [119, 41] on img at bounding box center [118, 40] width 8 height 8
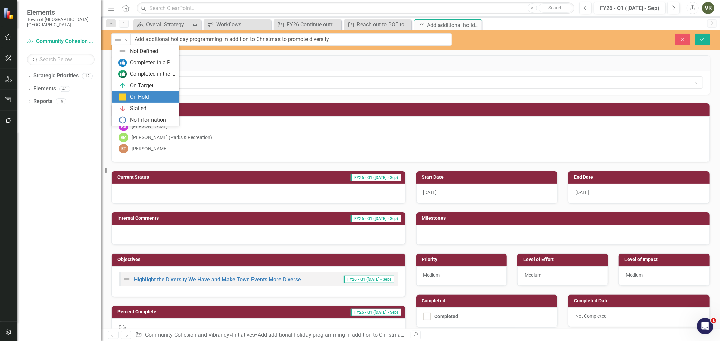
click at [130, 93] on div "On Hold" at bounding box center [146, 97] width 57 height 8
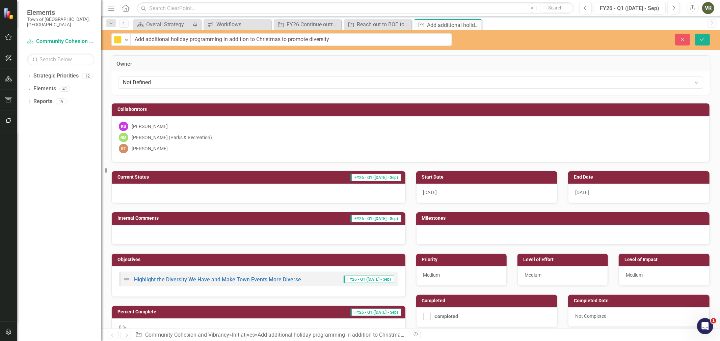
click at [162, 193] on div at bounding box center [259, 194] width 294 height 20
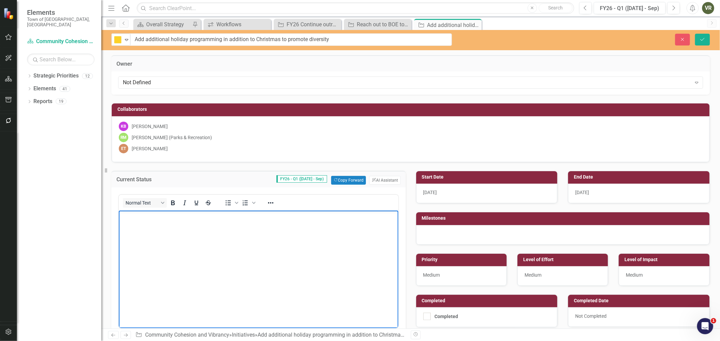
click at [170, 223] on body "Rich Text Area. Press ALT-0 for help." at bounding box center [257, 261] width 279 height 101
click at [706, 39] on button "Save" at bounding box center [702, 40] width 15 height 12
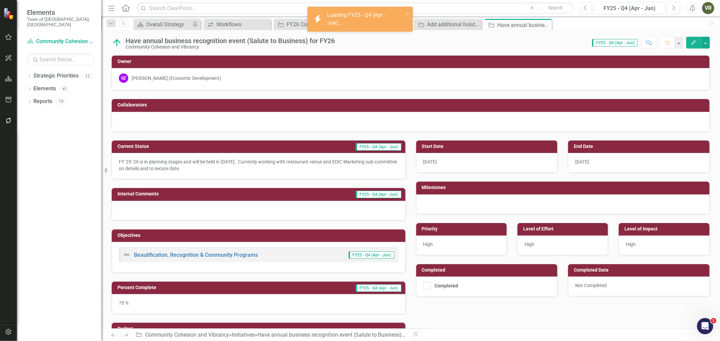
click at [189, 78] on div "[PERSON_NAME] (Economic Development)" at bounding box center [176, 78] width 89 height 7
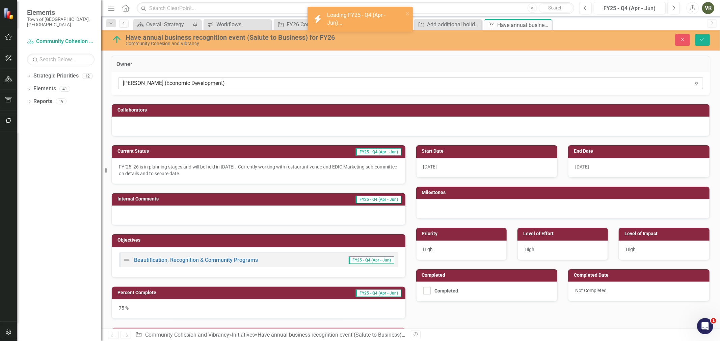
click at [191, 82] on div "[PERSON_NAME] (Economic Development)" at bounding box center [407, 84] width 568 height 8
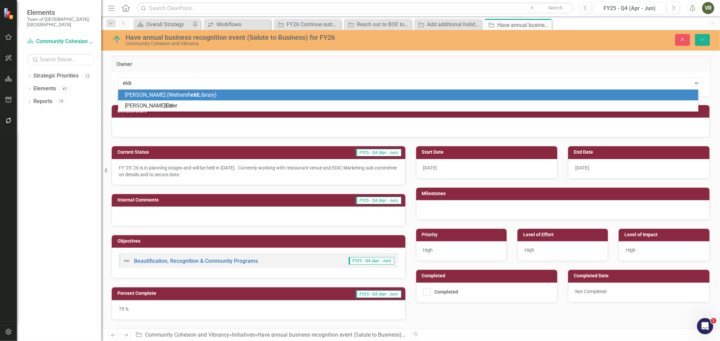
type input "elder"
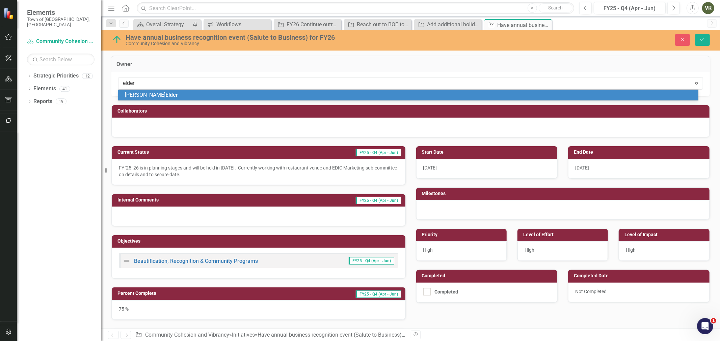
click at [198, 94] on div "[PERSON_NAME]" at bounding box center [409, 95] width 569 height 8
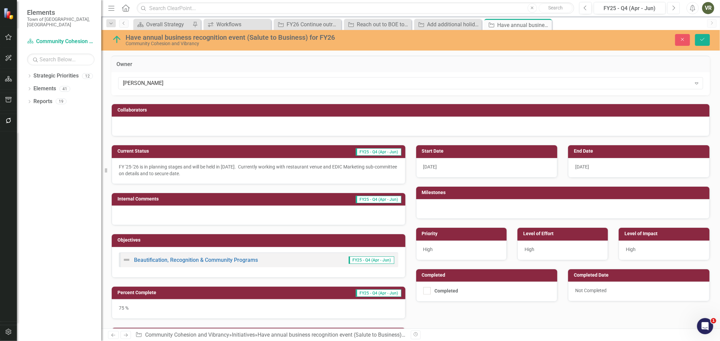
click at [667, 10] on button "Next" at bounding box center [673, 8] width 12 height 12
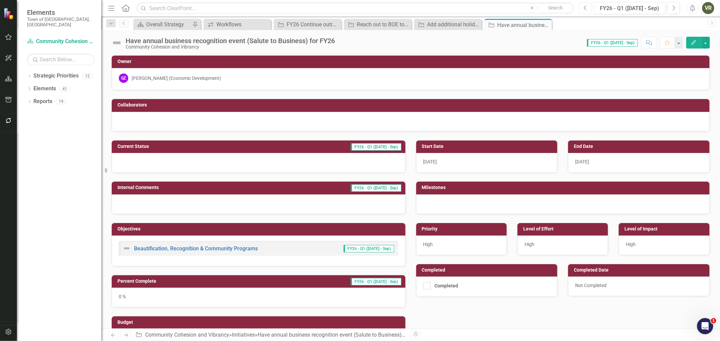
click at [581, 8] on button "Previous" at bounding box center [585, 8] width 12 height 12
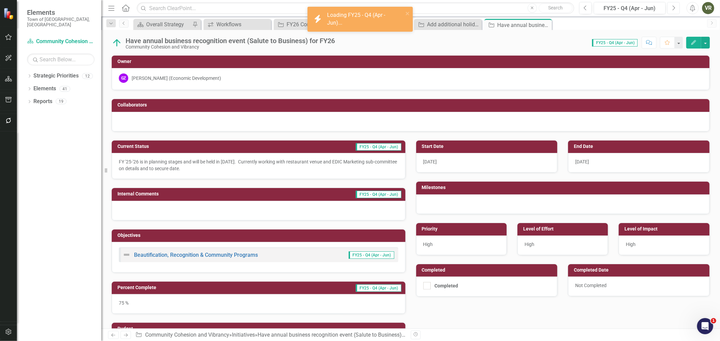
click at [677, 8] on button "Next" at bounding box center [673, 8] width 12 height 12
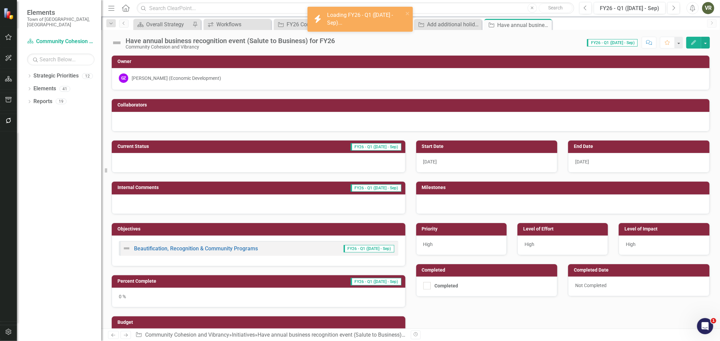
click at [209, 76] on div "[PERSON_NAME] (Economic Development)" at bounding box center [410, 78] width 583 height 9
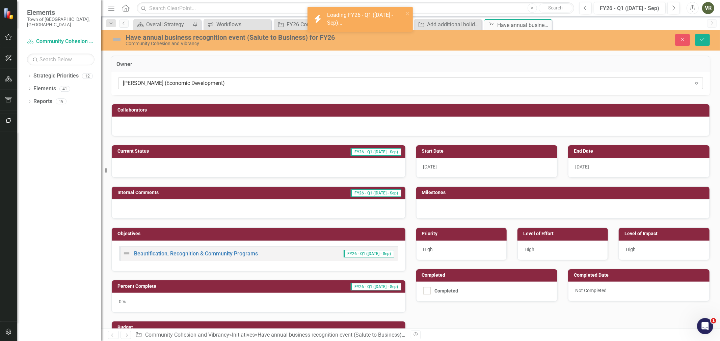
click at [207, 87] on div "Gioia Zack (Economic Development)" at bounding box center [407, 84] width 568 height 8
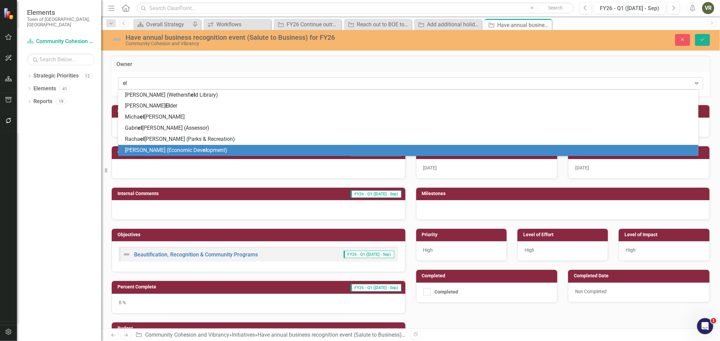
type input "eld"
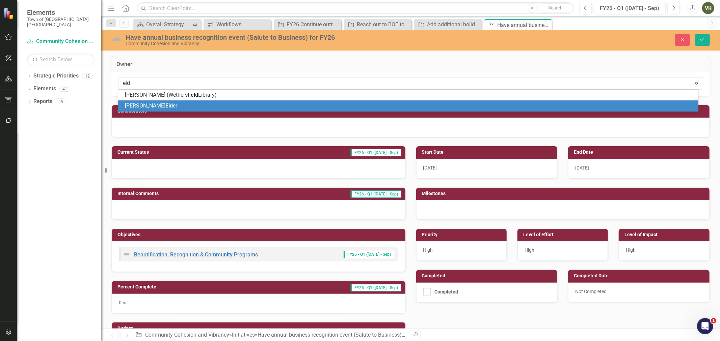
click at [190, 103] on div "David Eld er" at bounding box center [409, 106] width 569 height 8
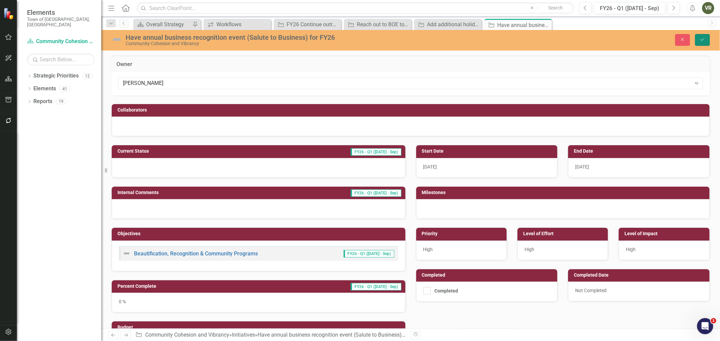
click at [704, 35] on button "Save" at bounding box center [702, 40] width 15 height 12
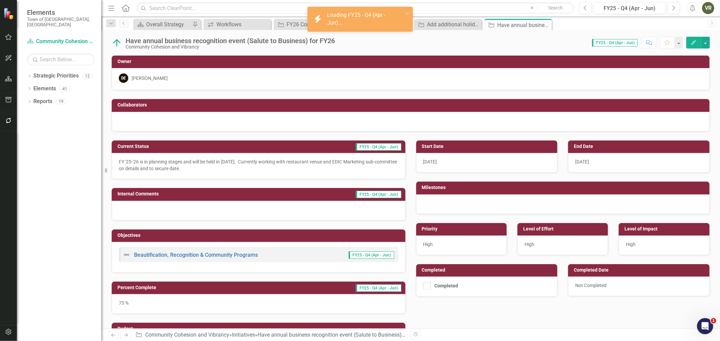
click at [137, 121] on div at bounding box center [411, 122] width 598 height 20
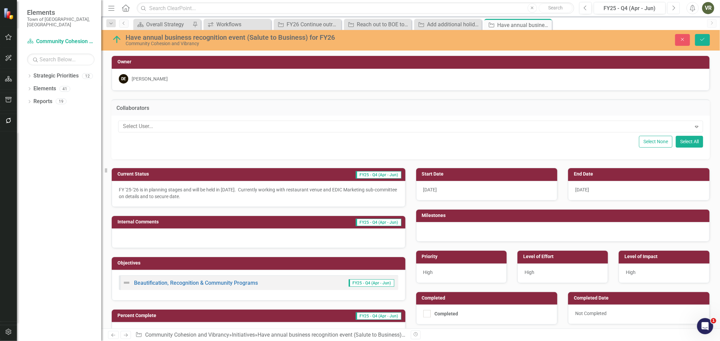
click at [673, 5] on icon "Next" at bounding box center [673, 8] width 4 height 6
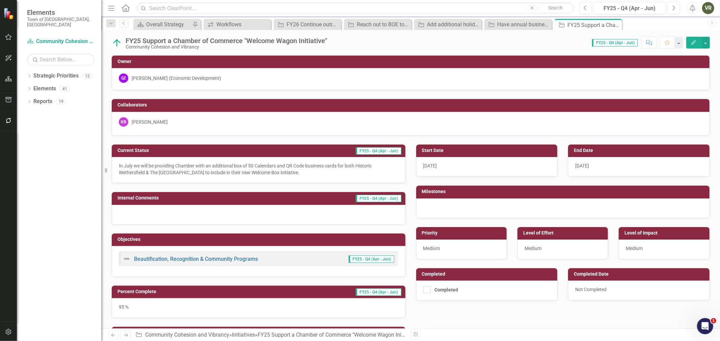
click at [264, 168] on p "In July we will be providing Chamber with an additional box of 50 Calendars and…" at bounding box center [258, 169] width 279 height 13
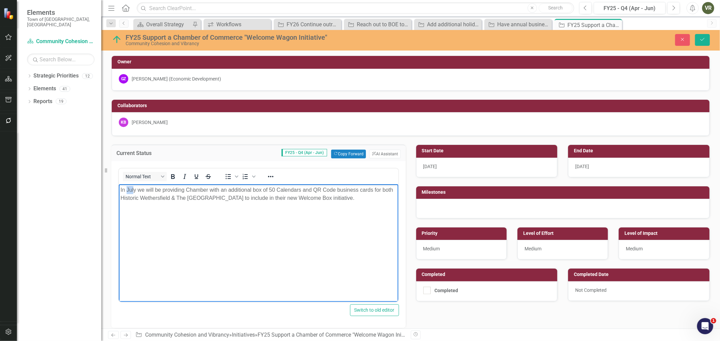
drag, startPoint x: 126, startPoint y: 190, endPoint x: 134, endPoint y: 190, distance: 7.4
click at [134, 190] on p "In July we will be providing Chamber with an additional box of 50 Calendars and…" at bounding box center [258, 194] width 276 height 16
click at [158, 190] on p "In July we will be providing Chamber with an additional box of 50 Calendars and…" at bounding box center [258, 194] width 276 height 16
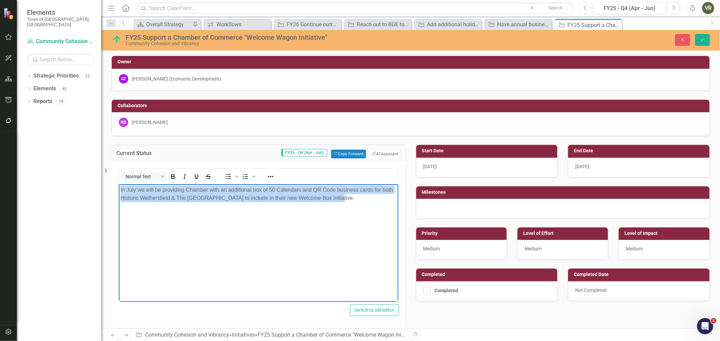
drag, startPoint x: 327, startPoint y: 200, endPoint x: 111, endPoint y: 191, distance: 216.1
click at [118, 191] on html "In July we will be providing Chamber with an additional box of 50 Calendars and…" at bounding box center [257, 235] width 279 height 101
copy p "In July we will be providing Chamber with an additional box of 50 Calendars and…"
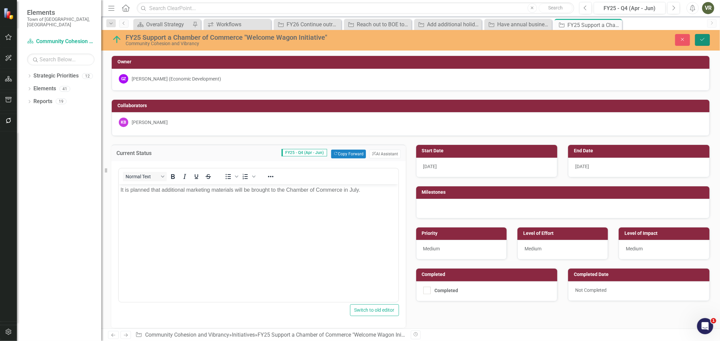
click at [707, 37] on button "Save" at bounding box center [702, 40] width 15 height 12
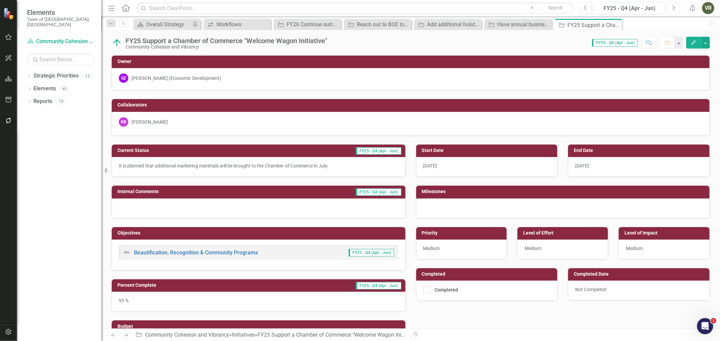
click at [675, 6] on icon "Next" at bounding box center [673, 8] width 4 height 6
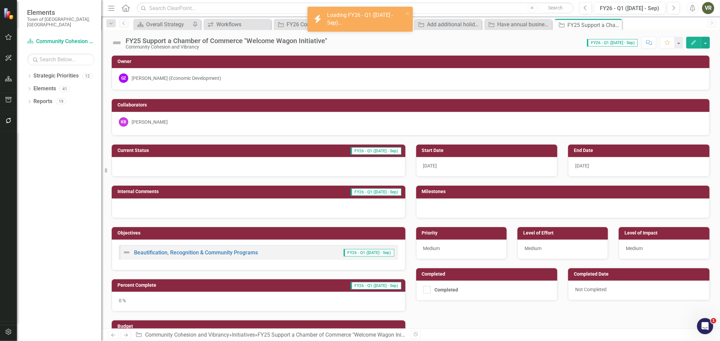
click at [179, 170] on div at bounding box center [259, 167] width 294 height 20
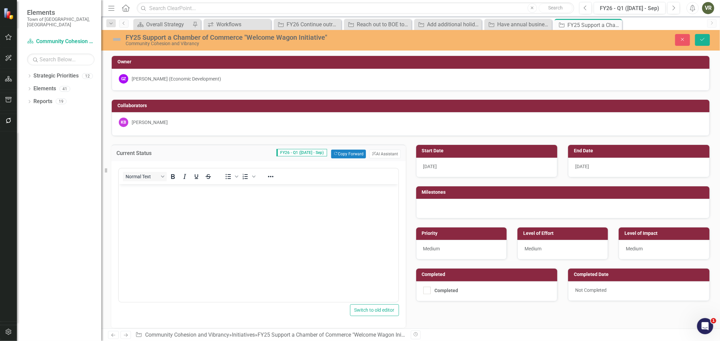
click at [180, 210] on body "Rich Text Area. Press ALT-0 for help." at bounding box center [257, 235] width 279 height 101
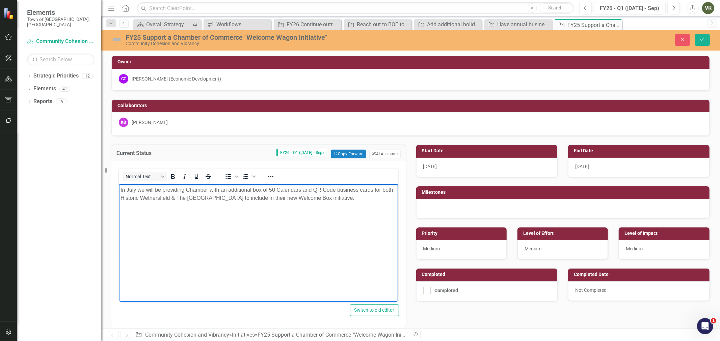
click at [119, 40] on img at bounding box center [116, 39] width 11 height 11
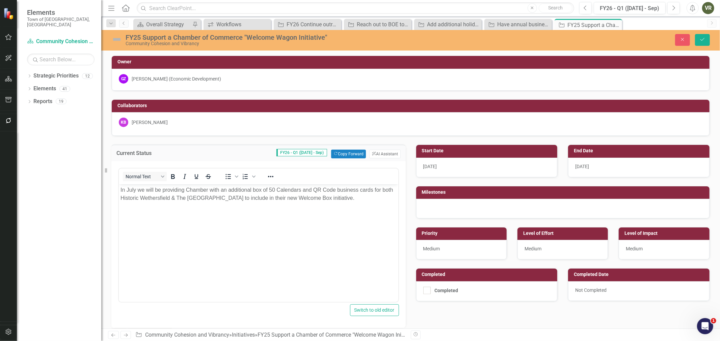
click at [119, 40] on img at bounding box center [116, 39] width 11 height 11
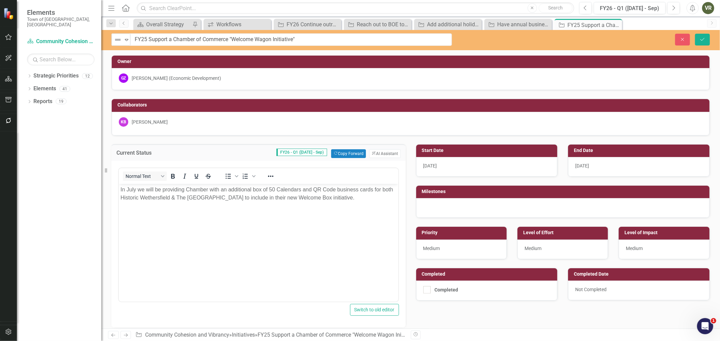
click at [119, 40] on img at bounding box center [118, 40] width 8 height 8
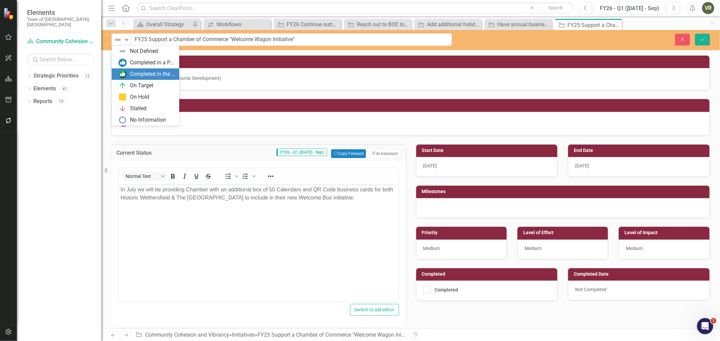
click at [133, 73] on div "Completed in the Last Quarter" at bounding box center [152, 75] width 45 height 8
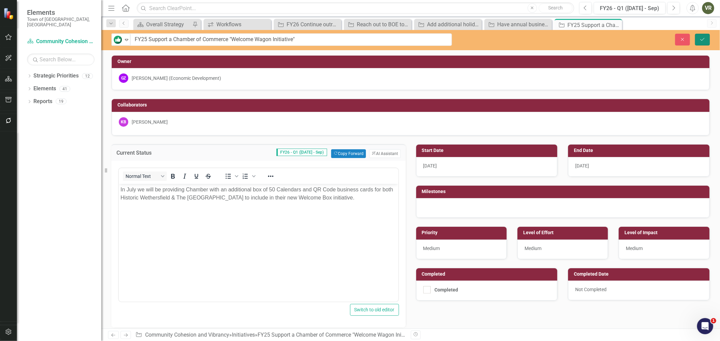
click at [704, 38] on icon "Save" at bounding box center [702, 39] width 6 height 5
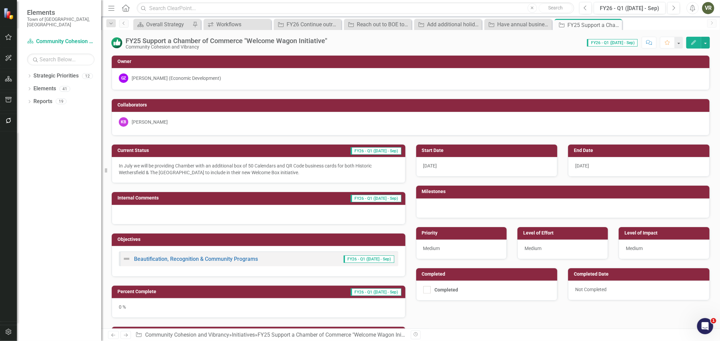
click at [179, 75] on div "[PERSON_NAME] (Economic Development)" at bounding box center [176, 78] width 89 height 7
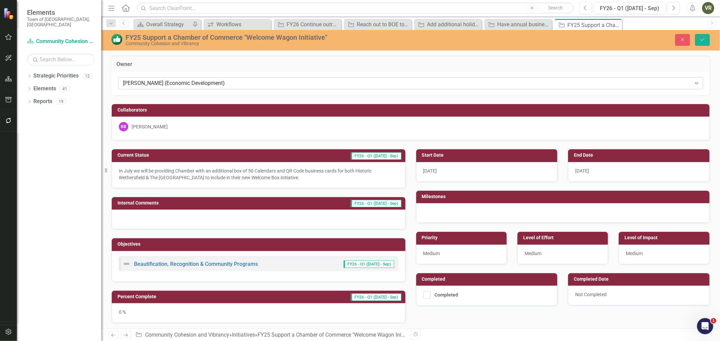
click at [453, 86] on div "[PERSON_NAME] (Economic Development)" at bounding box center [407, 84] width 568 height 8
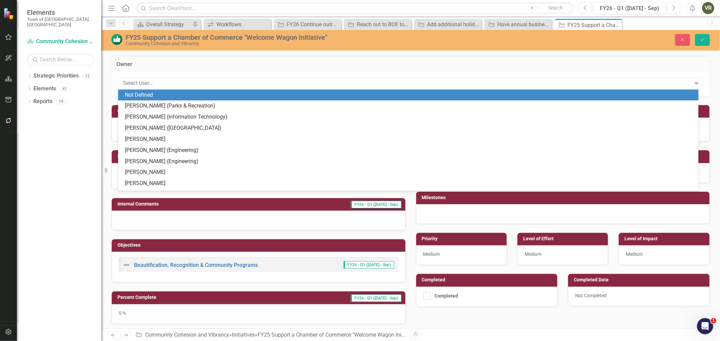
click at [169, 92] on div "Not Defined" at bounding box center [409, 95] width 569 height 8
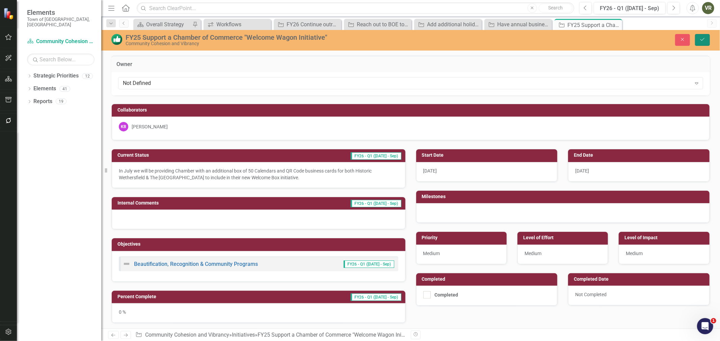
click at [702, 39] on icon "Save" at bounding box center [702, 39] width 6 height 5
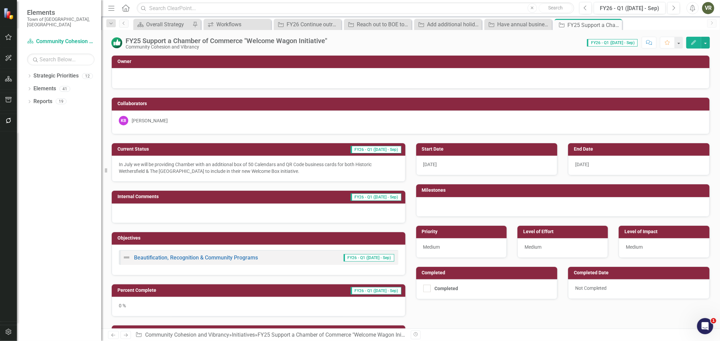
click at [196, 304] on div "0 %" at bounding box center [259, 307] width 294 height 20
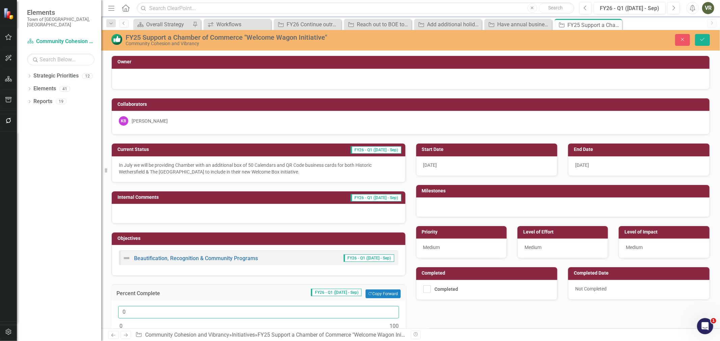
click at [141, 317] on input "0" at bounding box center [258, 312] width 281 height 12
type input "100"
click at [699, 42] on icon "Save" at bounding box center [702, 39] width 6 height 5
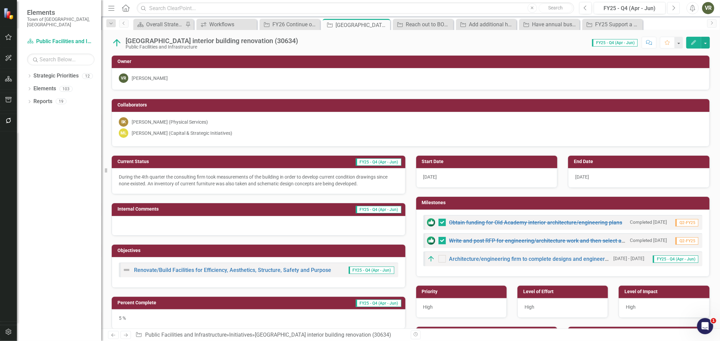
click at [671, 10] on icon "Next" at bounding box center [673, 8] width 4 height 6
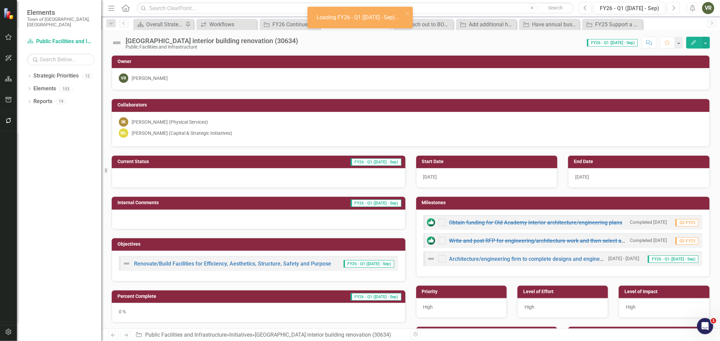
checkbox input "true"
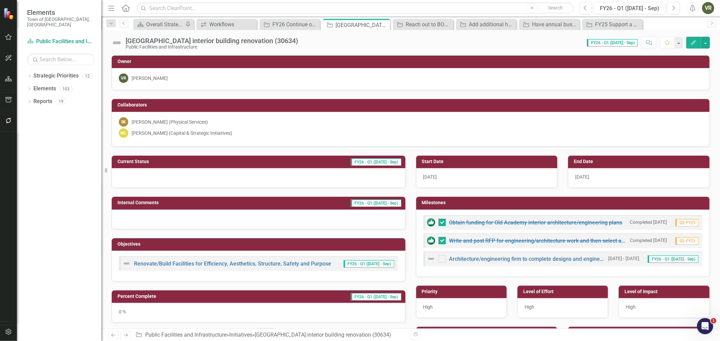
click at [119, 42] on img at bounding box center [116, 42] width 11 height 11
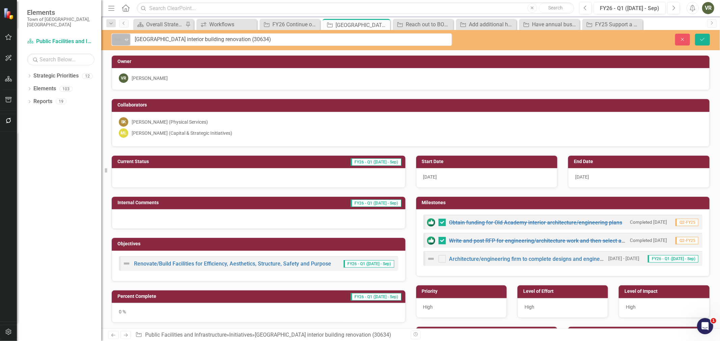
click at [119, 42] on img at bounding box center [118, 40] width 8 height 8
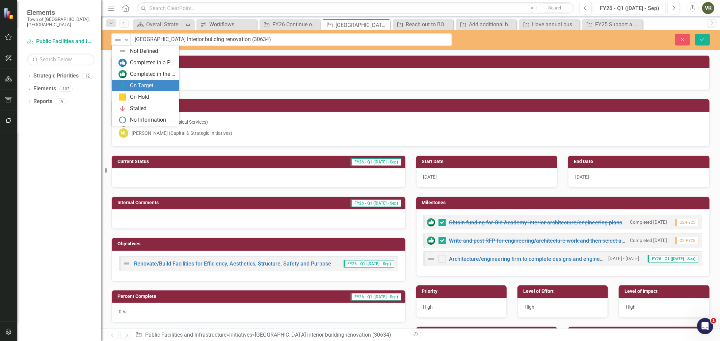
click at [131, 81] on div "On Target" at bounding box center [145, 85] width 67 height 11
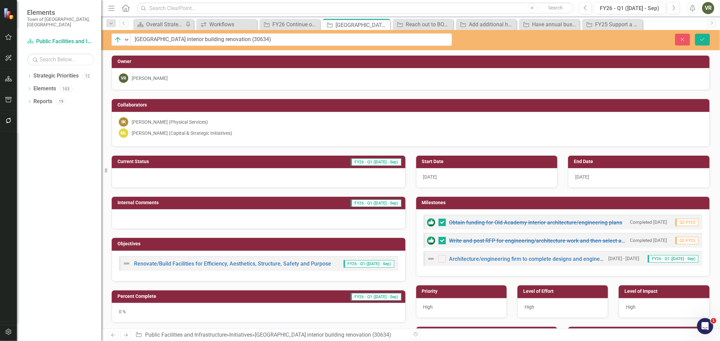
click at [178, 176] on div at bounding box center [259, 178] width 294 height 20
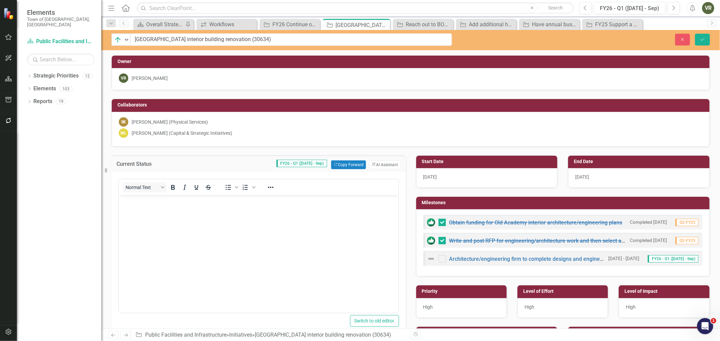
click at [188, 212] on body "Rich Text Area. Press ALT-0 for help." at bounding box center [257, 245] width 279 height 101
click at [227, 132] on div "[PERSON_NAME] (Capital & Strategic Initiatives)" at bounding box center [182, 133] width 101 height 7
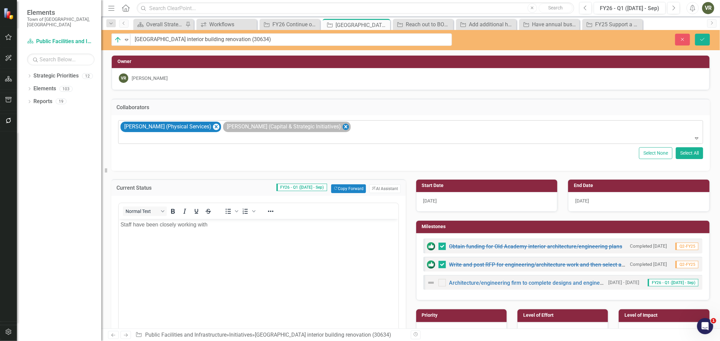
click at [344, 126] on icon "Remove Matthew Lizon (Capital & Strategic Initiatives)" at bounding box center [345, 126] width 3 height 3
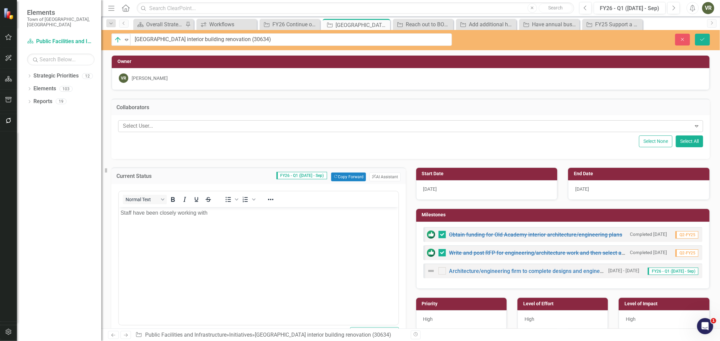
click at [272, 215] on p "Staff have been closely working with" at bounding box center [258, 213] width 276 height 8
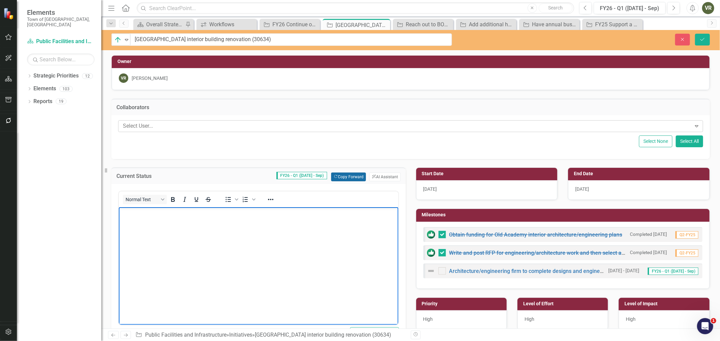
click at [338, 173] on button "Copy Forward Copy Forward" at bounding box center [348, 177] width 35 height 9
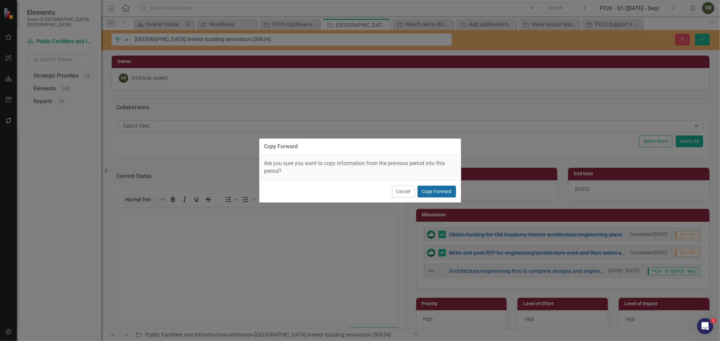
click at [446, 189] on button "Copy Forward" at bounding box center [436, 192] width 38 height 12
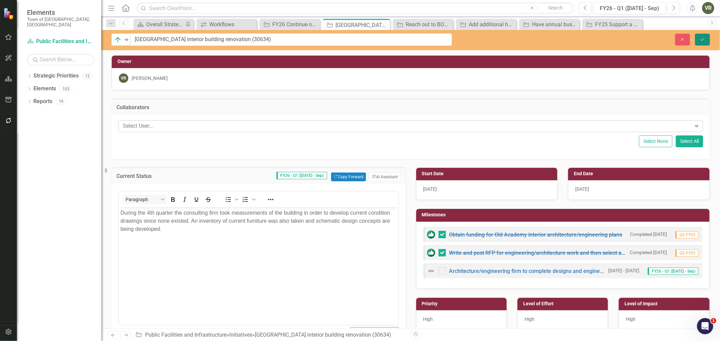
click at [708, 39] on button "Save" at bounding box center [702, 40] width 15 height 12
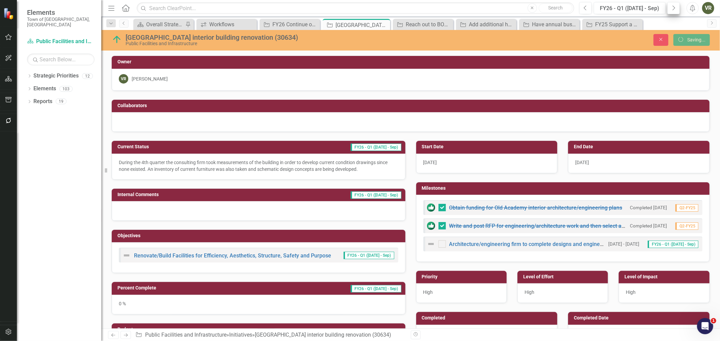
checkbox input "false"
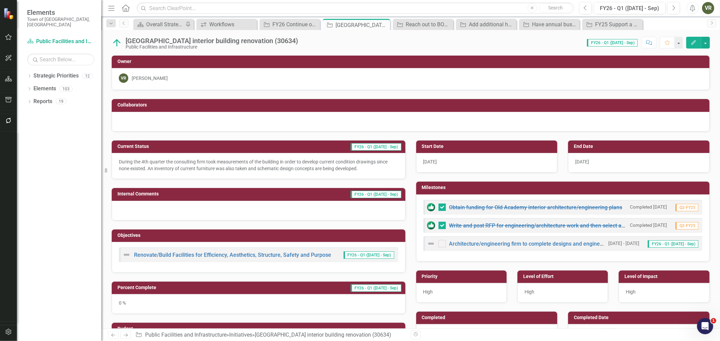
checkbox input "false"
checkbox input "true"
click at [241, 166] on p "During the 4th quarter the consulting firm took measurements of the building in…" at bounding box center [258, 165] width 279 height 13
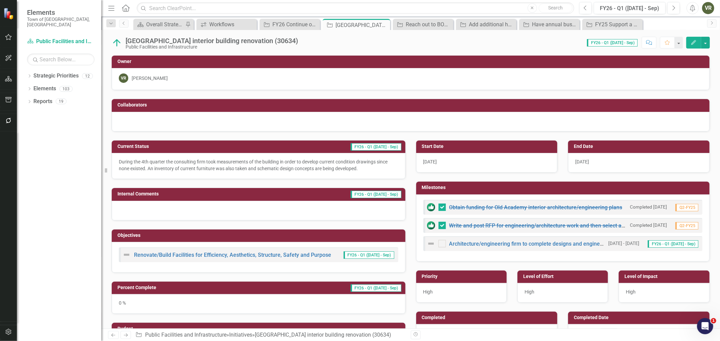
click at [241, 166] on p "During the 4th quarter the consulting firm took measurements of the building in…" at bounding box center [258, 165] width 279 height 13
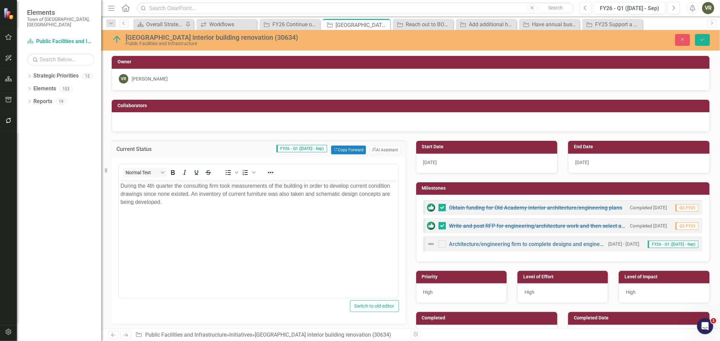
click at [210, 206] on p "During the 4th quarter the consulting firm took measurements of the building in…" at bounding box center [258, 194] width 276 height 24
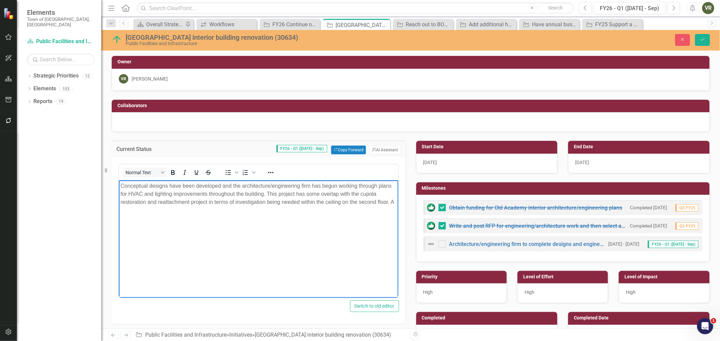
click at [393, 205] on p "Conceptual designs have been developed and the architecture/engineering firm ha…" at bounding box center [258, 194] width 276 height 24
drag, startPoint x: 125, startPoint y: 214, endPoint x: 119, endPoint y: 214, distance: 6.4
click at [119, 214] on body "Conceptual designs have been developed and the architecture/engineering firm ha…" at bounding box center [257, 231] width 279 height 101
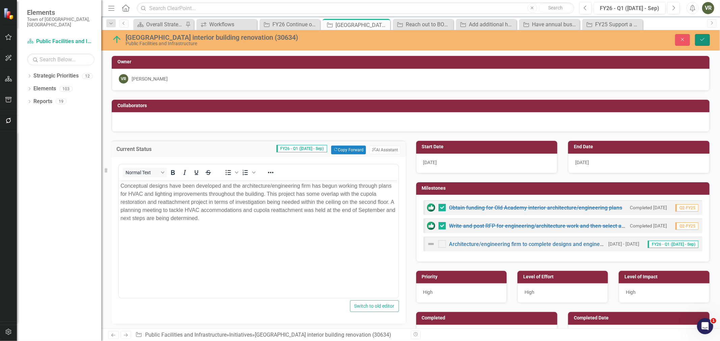
click at [700, 42] on button "Save" at bounding box center [702, 40] width 15 height 12
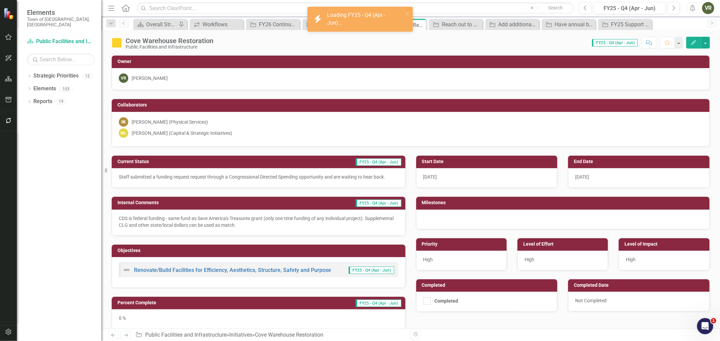
click at [224, 132] on div "[PERSON_NAME] (Capital & Strategic Initiatives)" at bounding box center [182, 133] width 101 height 7
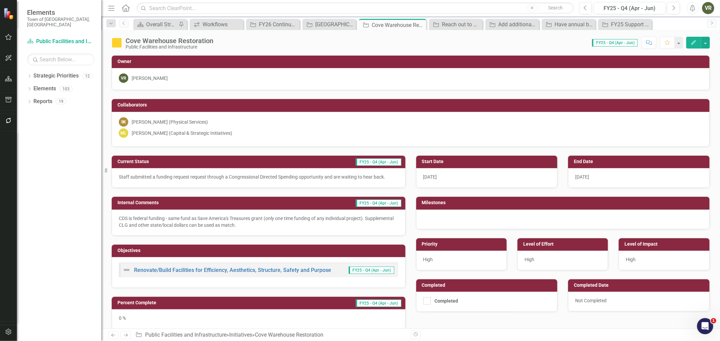
click at [224, 132] on div "[PERSON_NAME] (Capital & Strategic Initiatives)" at bounding box center [182, 133] width 101 height 7
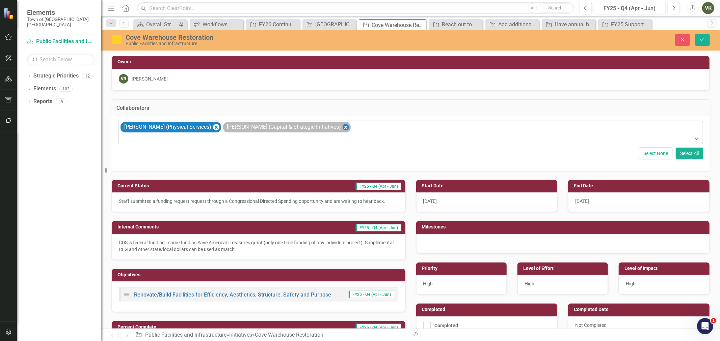
click at [342, 129] on icon "Remove Matthew Lizon (Capital & Strategic Initiatives)" at bounding box center [345, 127] width 6 height 8
click at [673, 10] on icon "Next" at bounding box center [673, 8] width 4 height 6
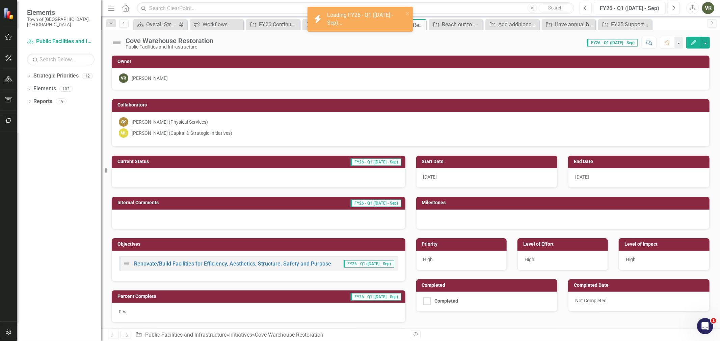
click at [115, 43] on img at bounding box center [116, 42] width 11 height 11
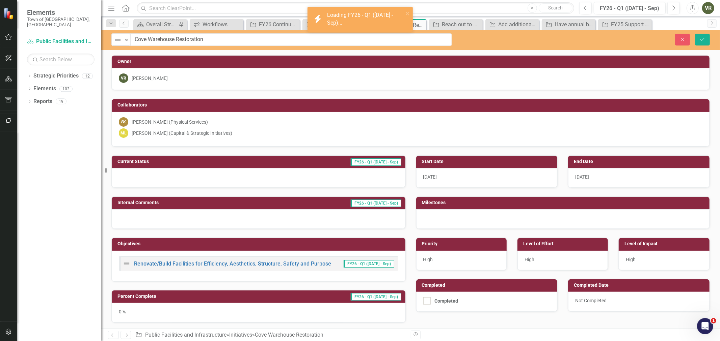
click at [115, 43] on img at bounding box center [118, 40] width 8 height 8
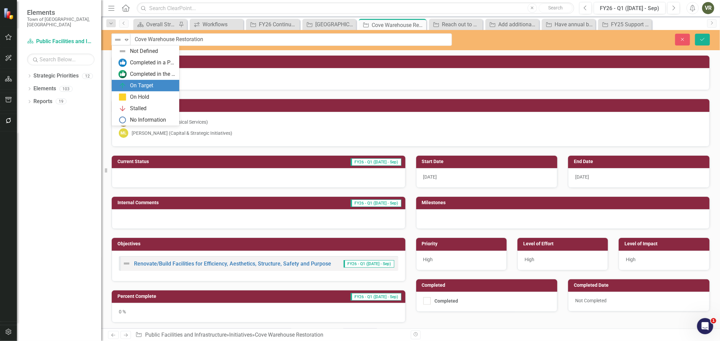
click at [128, 83] on div "On Target" at bounding box center [146, 86] width 57 height 8
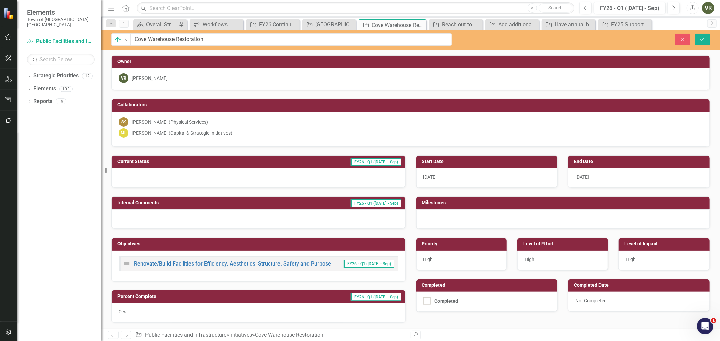
click at [143, 178] on div at bounding box center [259, 178] width 294 height 20
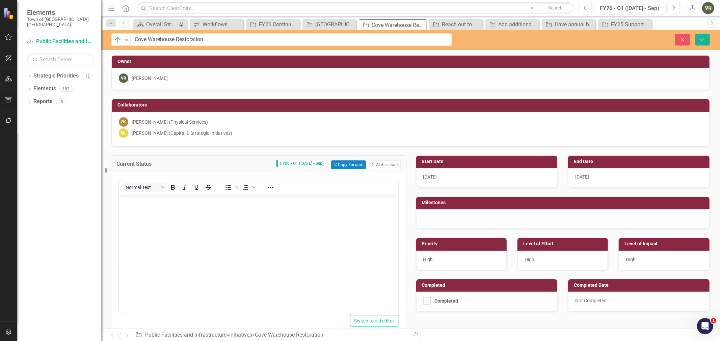
click at [191, 220] on body "Rich Text Area. Press ALT-0 for help." at bounding box center [257, 245] width 279 height 101
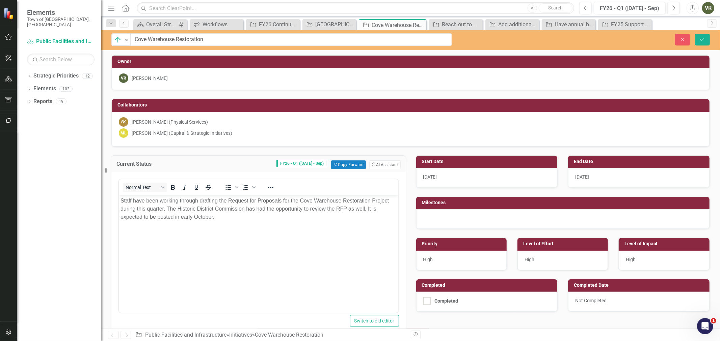
click at [173, 134] on div "[PERSON_NAME] (Capital & Strategic Initiatives)" at bounding box center [182, 133] width 101 height 7
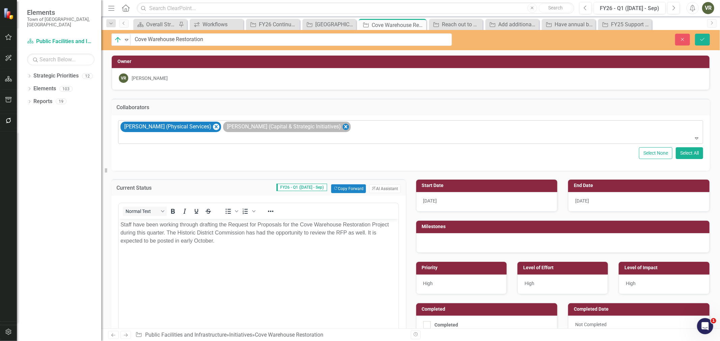
click at [344, 127] on icon "Remove Matthew Lizon (Capital & Strategic Initiatives)" at bounding box center [345, 126] width 3 height 3
click at [699, 39] on icon "Save" at bounding box center [702, 39] width 6 height 5
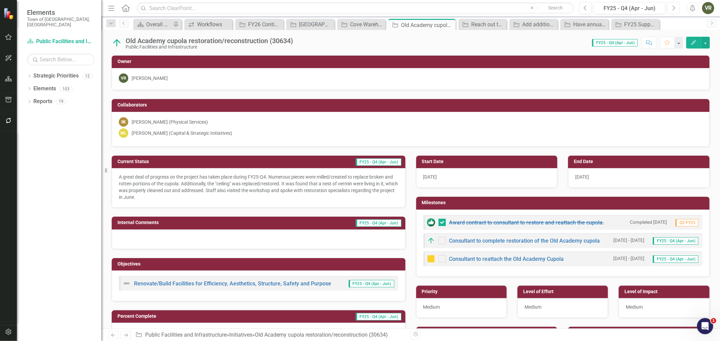
click at [674, 10] on icon "Next" at bounding box center [673, 8] width 4 height 6
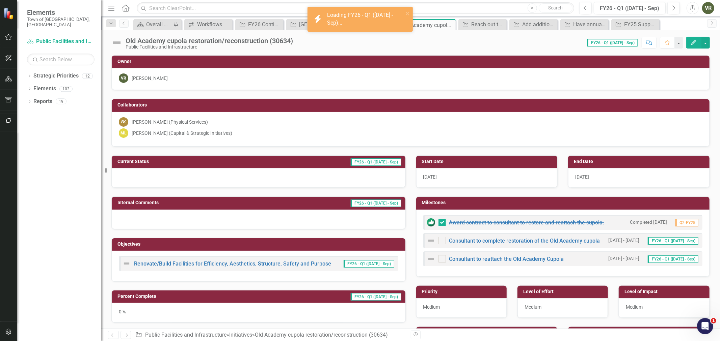
click at [135, 131] on div "[PERSON_NAME] (Capital & Strategic Initiatives)" at bounding box center [182, 133] width 101 height 7
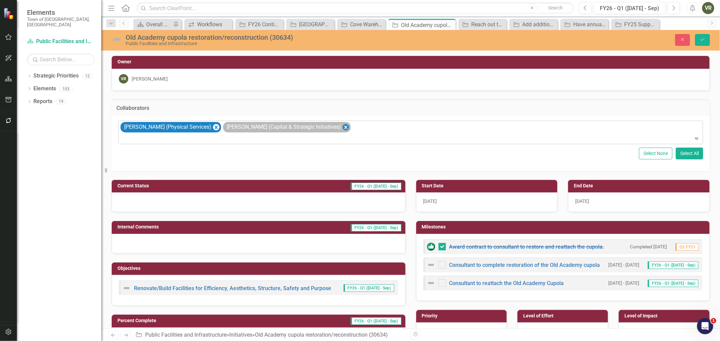
click at [344, 129] on icon "Remove Matthew Lizon (Capital & Strategic Initiatives)" at bounding box center [345, 127] width 3 height 3
click at [203, 204] on div at bounding box center [259, 203] width 294 height 20
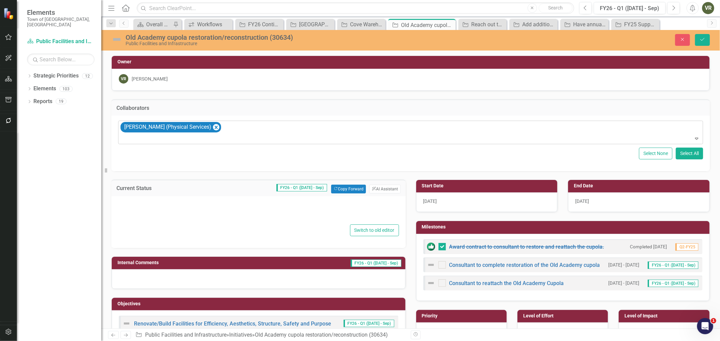
click at [203, 225] on div "Switch to old editor" at bounding box center [258, 231] width 281 height 12
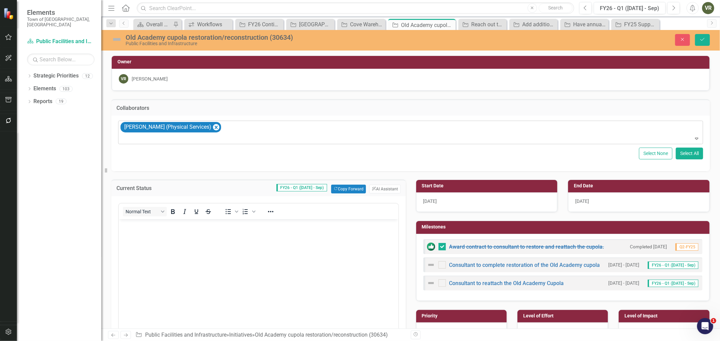
click at [201, 239] on body "Rich Text Area. Press ALT-0 for help." at bounding box center [257, 270] width 279 height 101
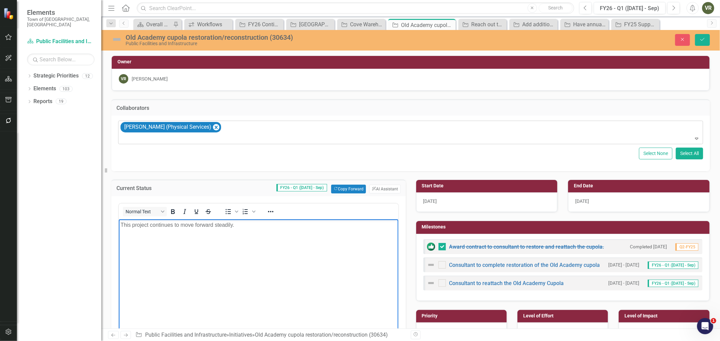
click at [121, 39] on img at bounding box center [116, 39] width 11 height 11
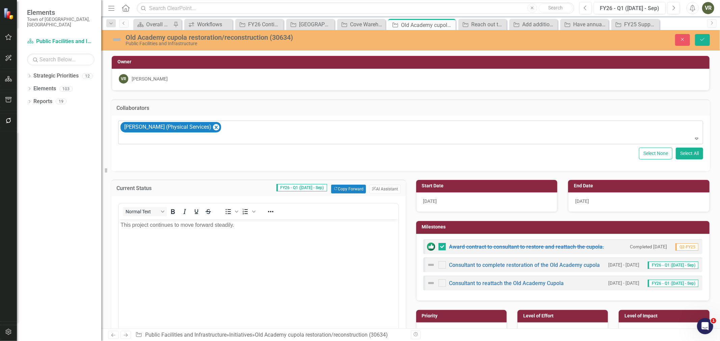
click at [121, 39] on img at bounding box center [116, 39] width 11 height 11
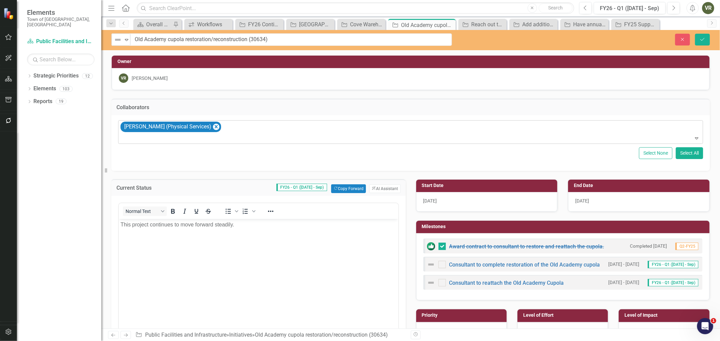
click at [121, 39] on img at bounding box center [118, 40] width 8 height 8
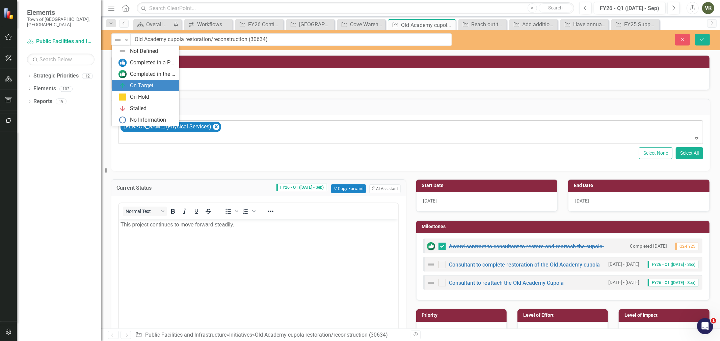
click at [130, 85] on div "On Target" at bounding box center [141, 86] width 23 height 8
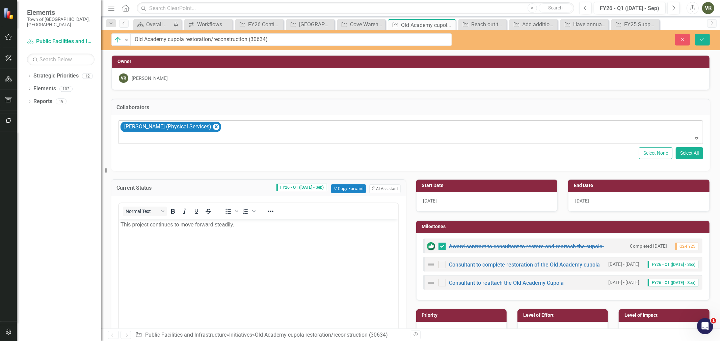
click at [253, 236] on body "This project continues to move forward steadily." at bounding box center [257, 269] width 279 height 101
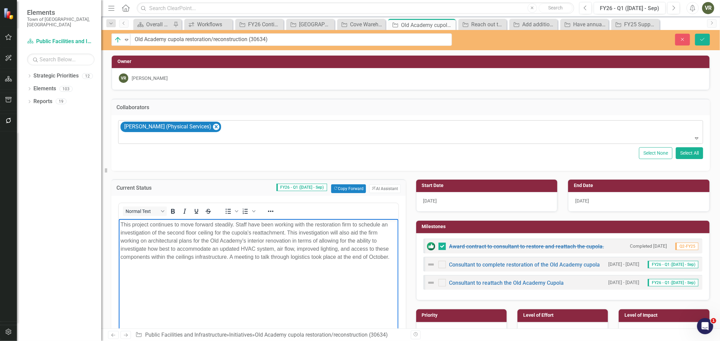
click at [310, 257] on p "This project continues to move forward steadily. Staff have been working with t…" at bounding box center [258, 241] width 276 height 40
click at [152, 262] on p "This project continues to move forward steadily. Staff have been working with t…" at bounding box center [258, 245] width 276 height 49
click at [706, 41] on button "Save" at bounding box center [702, 40] width 15 height 12
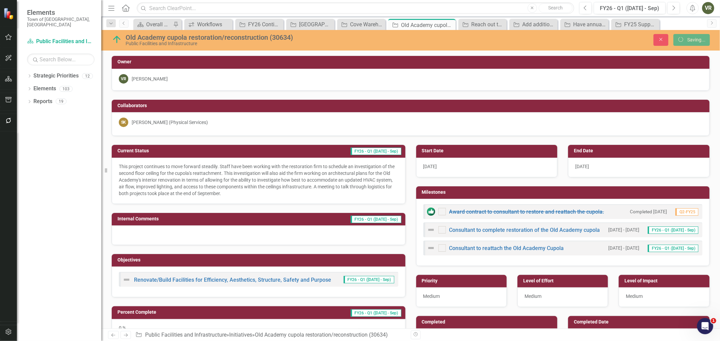
checkbox input "true"
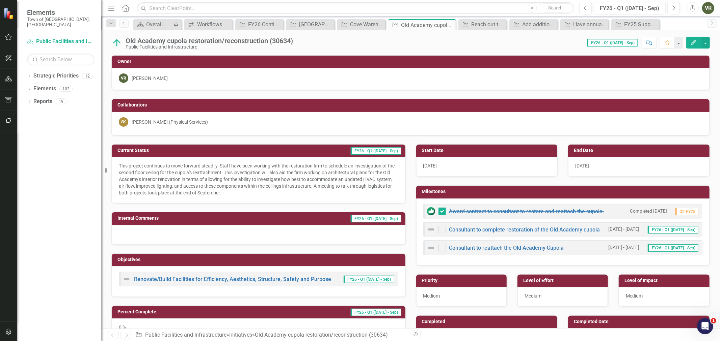
checkbox input "true"
